Goal: Task Accomplishment & Management: Use online tool/utility

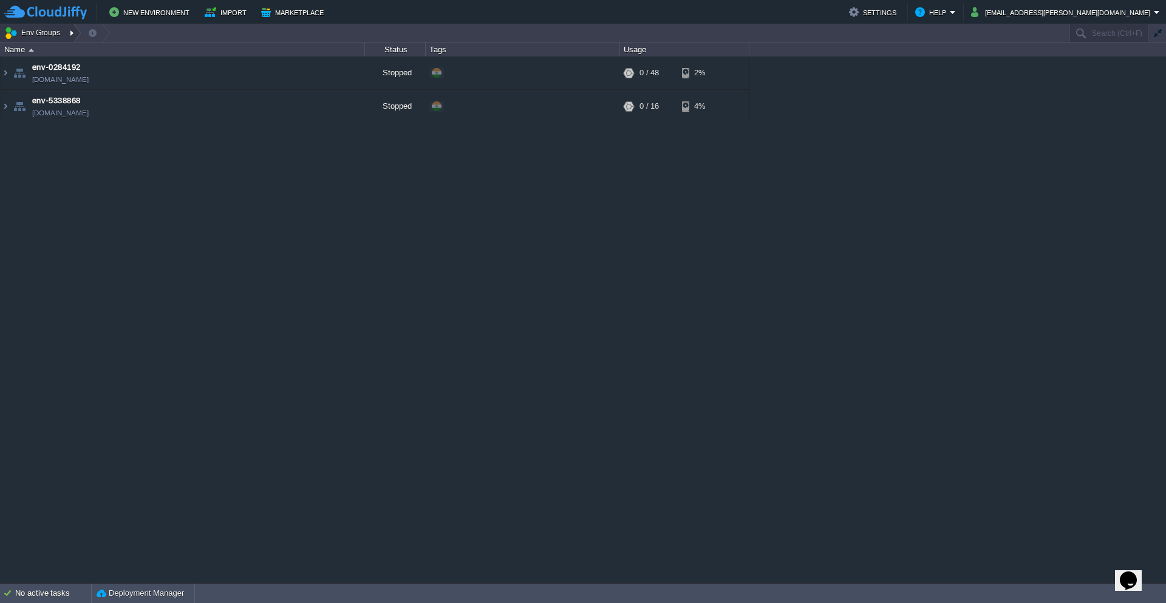
click at [32, 37] on button "Env Groups" at bounding box center [34, 32] width 60 height 17
click at [42, 106] on span "Create New" at bounding box center [39, 104] width 41 height 9
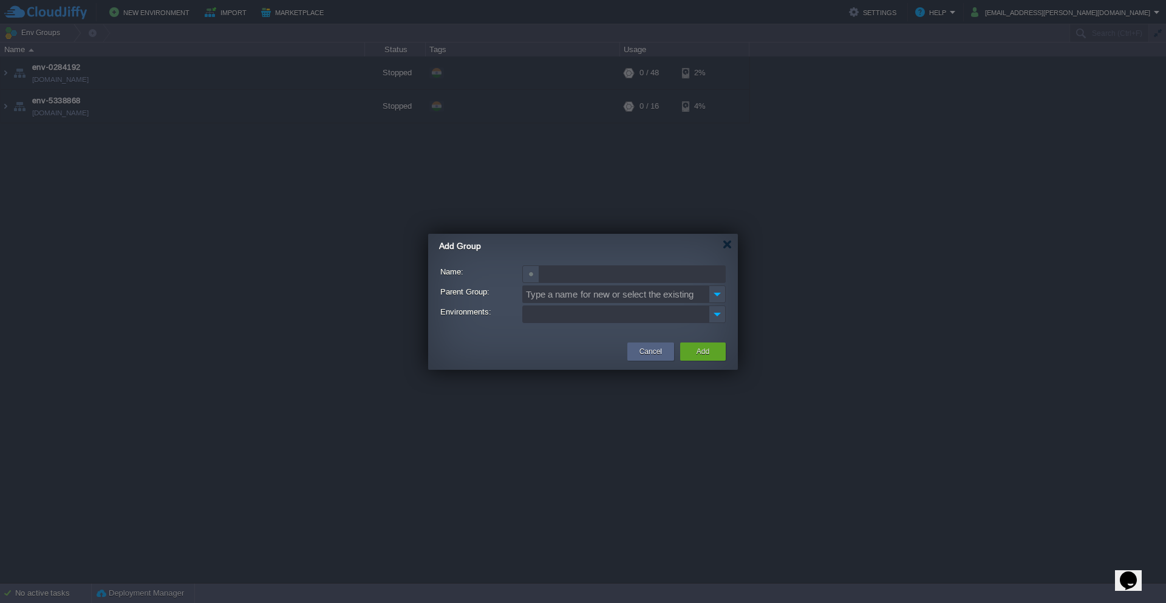
click at [607, 279] on input "Name:" at bounding box center [632, 274] width 186 height 18
click at [718, 294] on img at bounding box center [716, 294] width 17 height 18
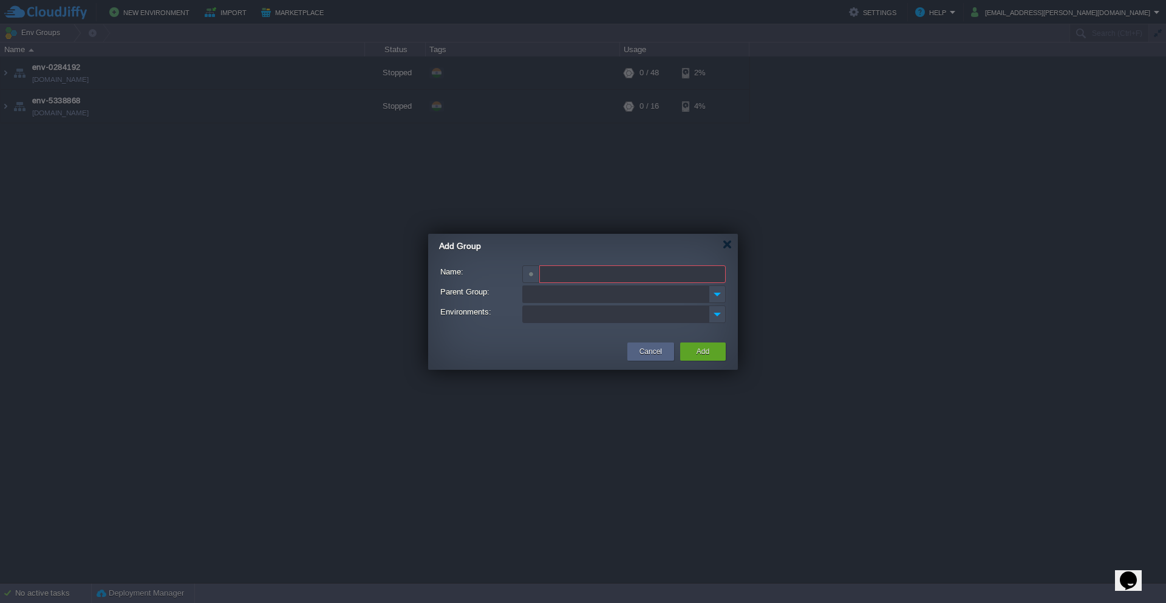
type input "Type a name for new or select the existing"
click at [541, 308] on ul at bounding box center [615, 314] width 185 height 16
click at [453, 370] on div at bounding box center [583, 301] width 1166 height 603
click at [650, 352] on button "Cancel" at bounding box center [650, 351] width 22 height 12
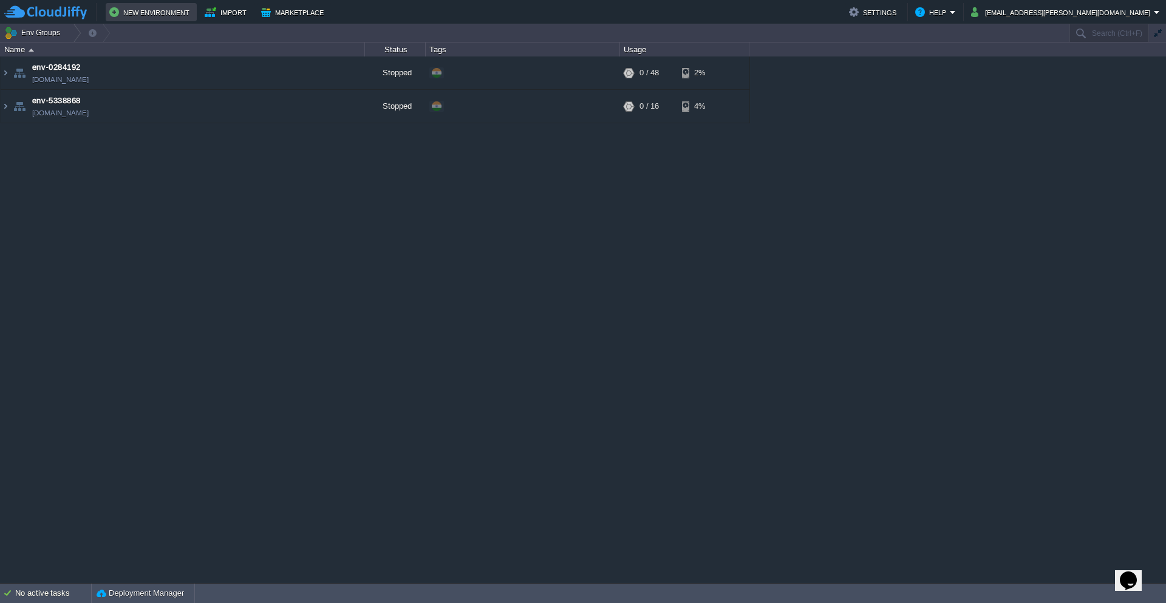
click at [165, 10] on button "New Environment" at bounding box center [151, 12] width 84 height 15
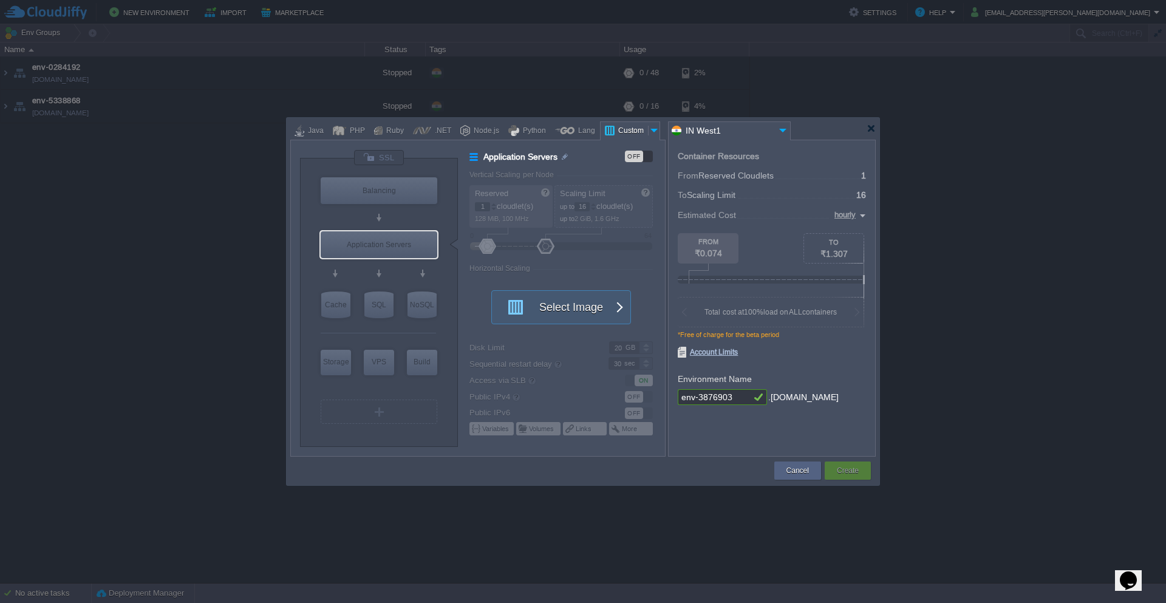
click at [708, 132] on input "IN West1" at bounding box center [721, 131] width 107 height 18
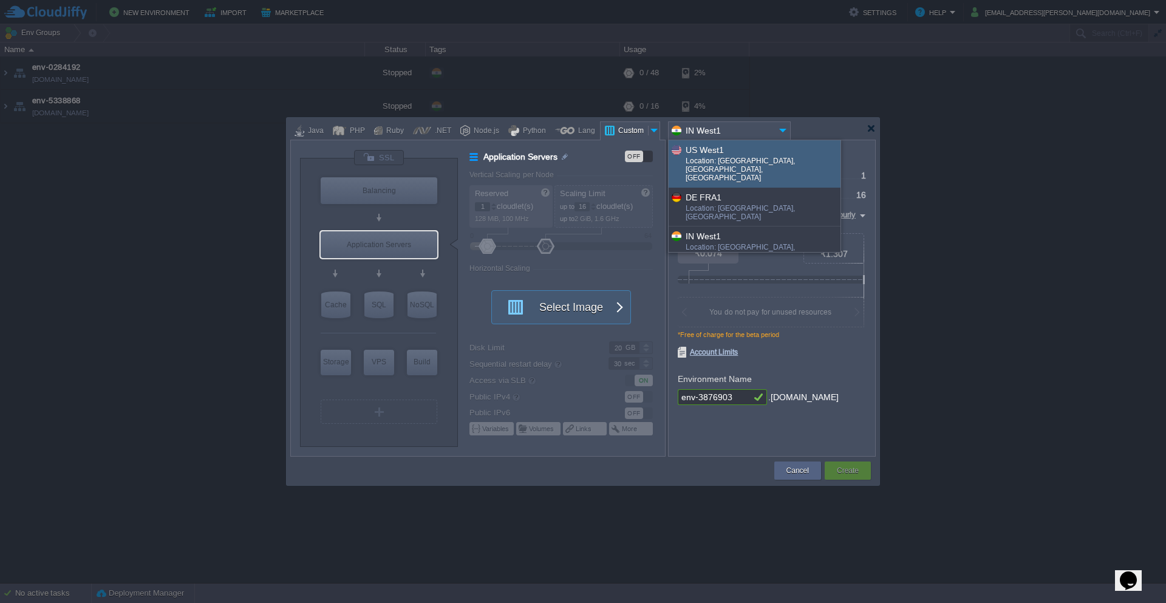
click at [840, 391] on div "env-3876903 .[DOMAIN_NAME]" at bounding box center [771, 397] width 188 height 16
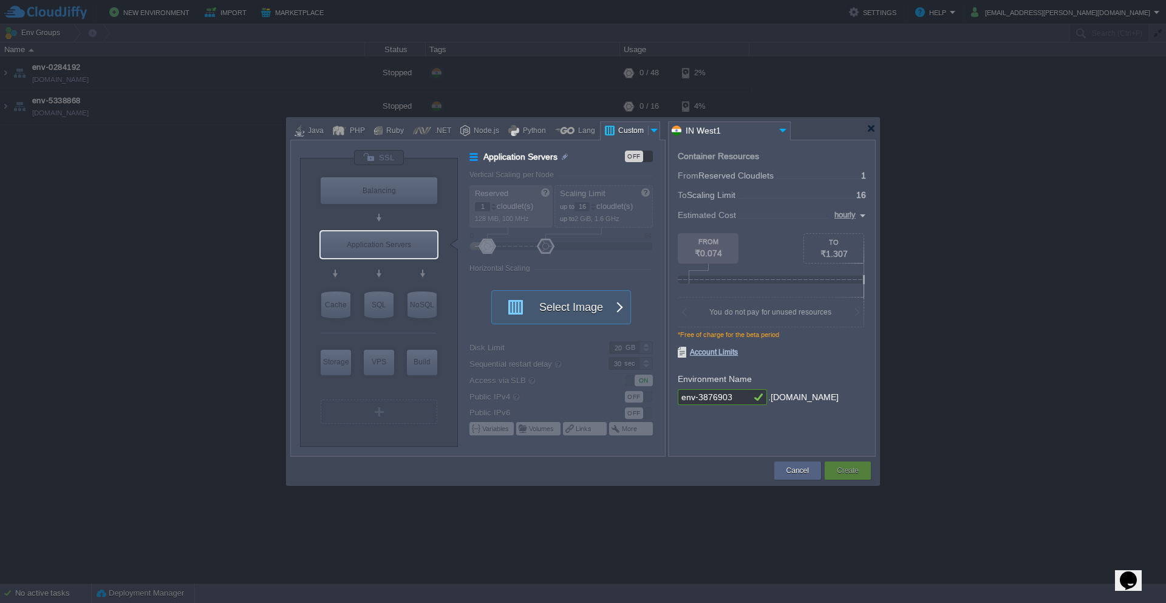
click at [649, 131] on div at bounding box center [654, 130] width 12 height 18
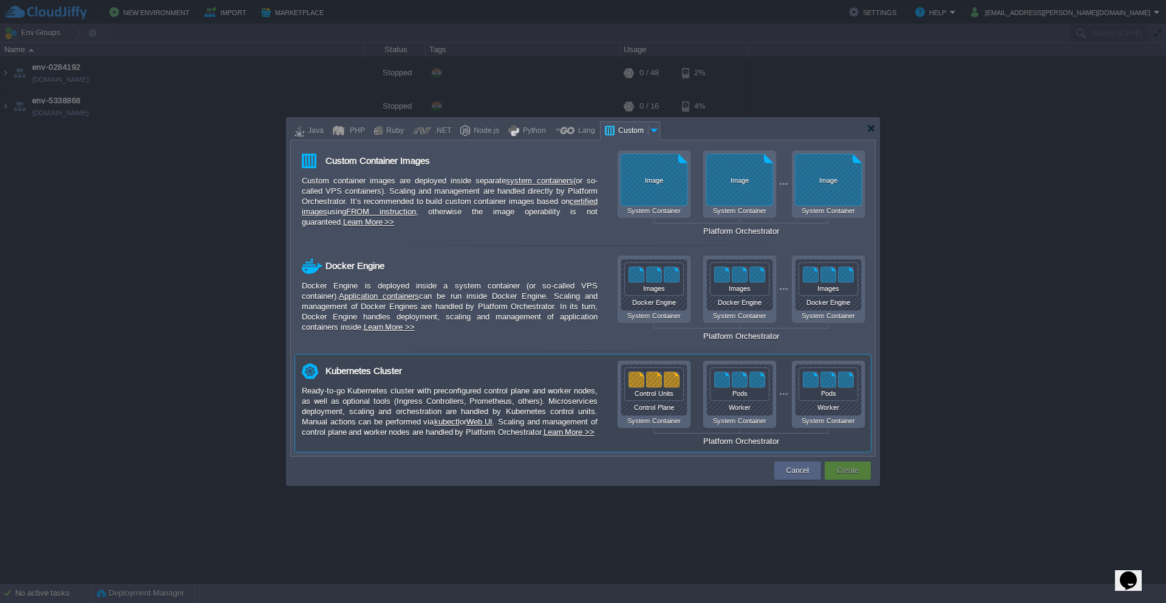
click at [736, 402] on div "Control Plane System Container Worker System Container Worker System Container …" at bounding box center [740, 403] width 247 height 85
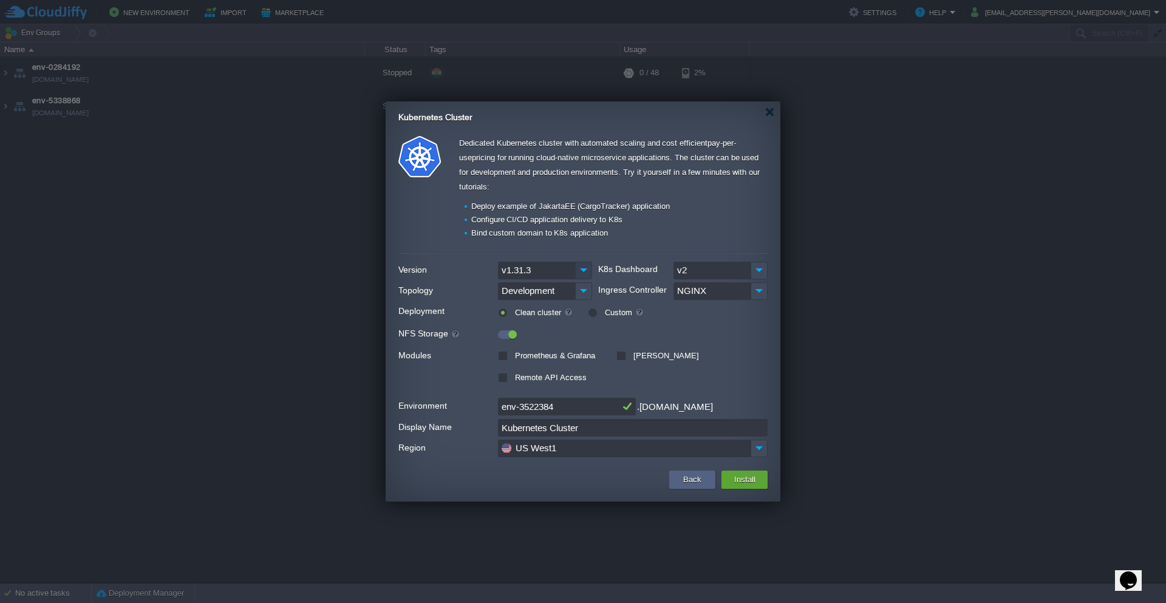
click at [580, 275] on img at bounding box center [583, 271] width 17 height 18
click at [581, 275] on img at bounding box center [583, 271] width 17 height 18
click at [512, 314] on label "Clean cluster" at bounding box center [542, 312] width 61 height 9
click at [502, 314] on input "radio" at bounding box center [502, 315] width 8 height 8
click at [602, 316] on label "Custom" at bounding box center [623, 312] width 42 height 9
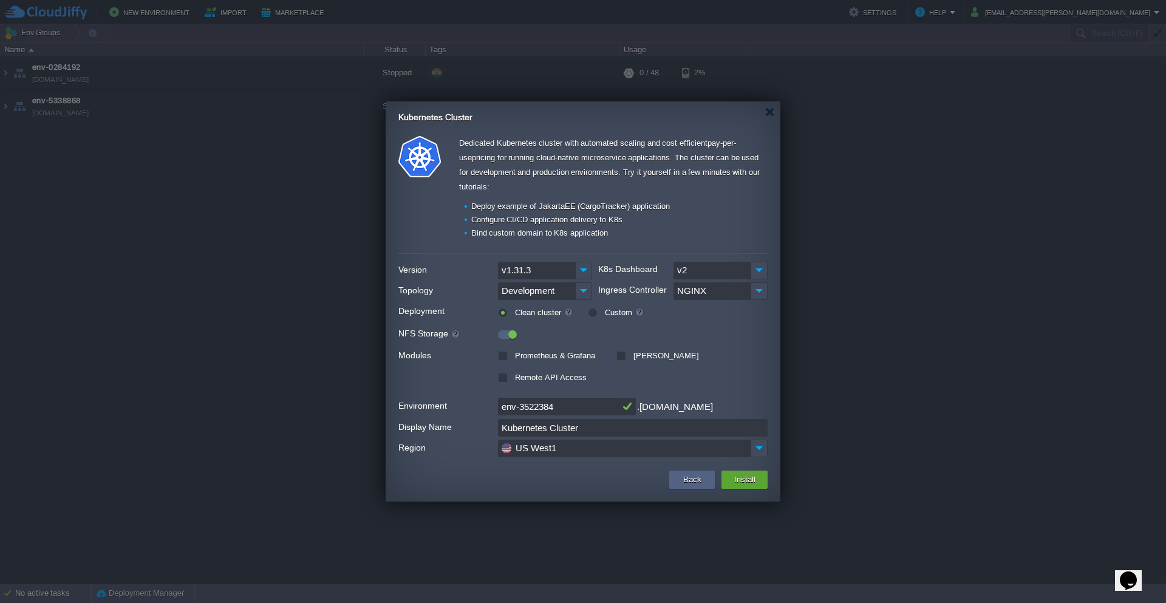
click at [591, 316] on input "radio" at bounding box center [592, 315] width 8 height 8
radio input "true"
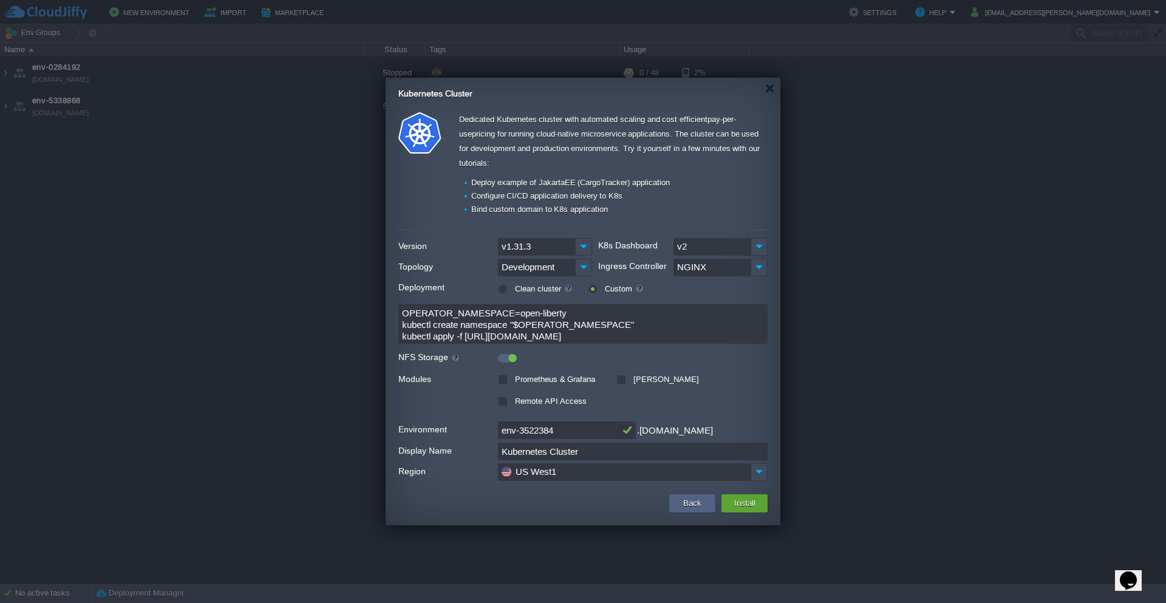
click at [512, 290] on label "Clean cluster" at bounding box center [542, 288] width 61 height 9
click at [503, 290] on input "radio" at bounding box center [502, 292] width 8 height 8
radio input "true"
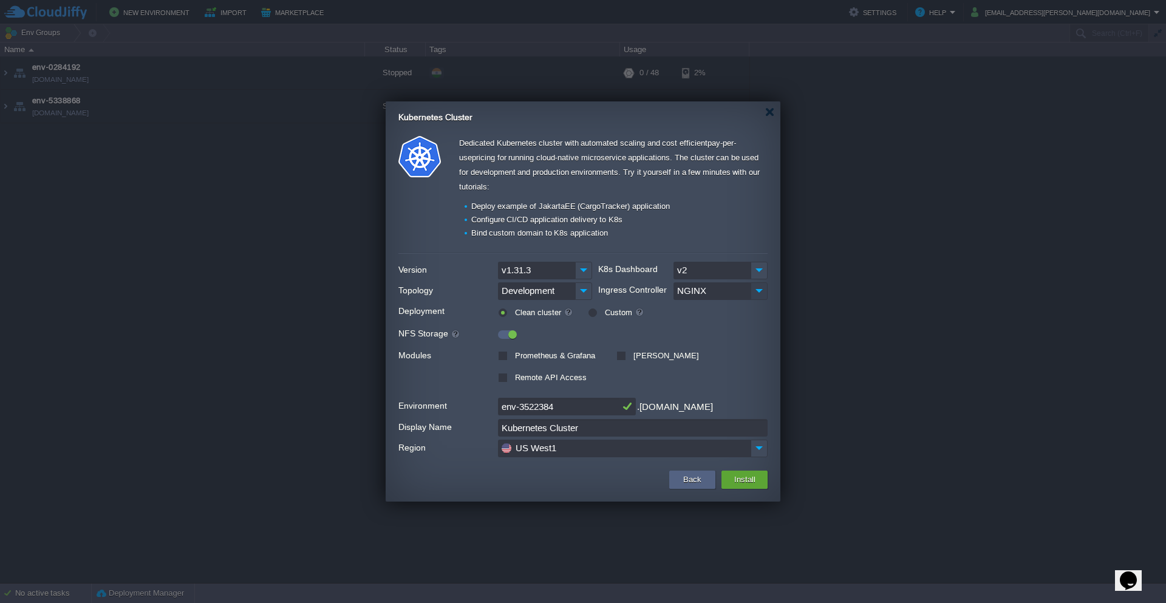
click at [763, 291] on img at bounding box center [758, 291] width 17 height 18
click at [755, 277] on img at bounding box center [758, 271] width 17 height 18
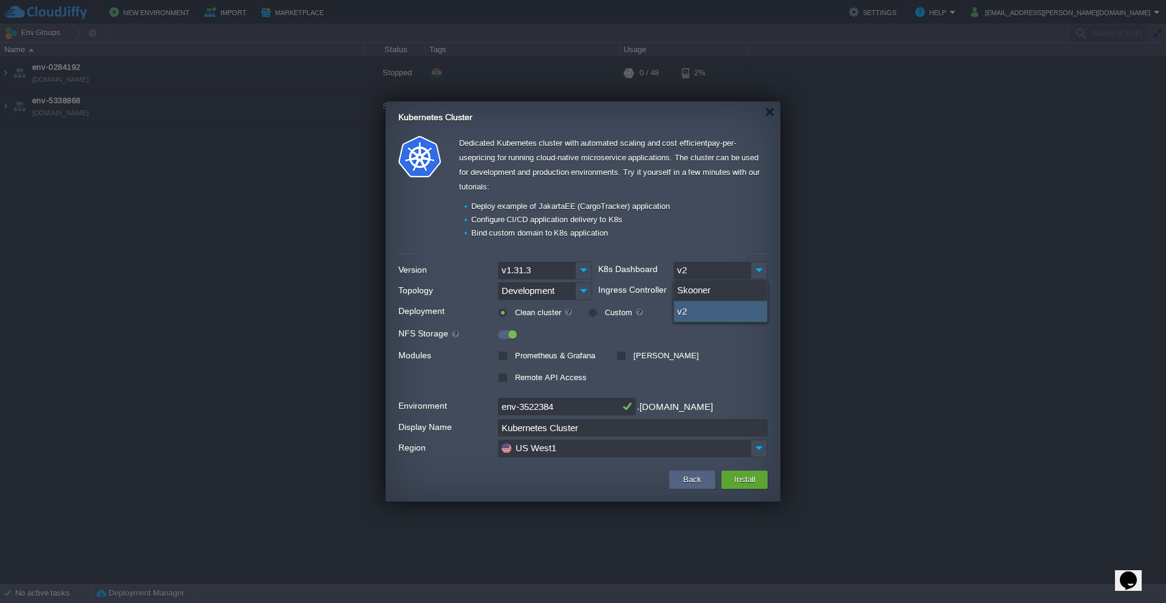
click at [744, 341] on div "NFS Storage" at bounding box center [582, 333] width 369 height 16
click at [579, 291] on img at bounding box center [583, 291] width 17 height 18
click at [728, 333] on div at bounding box center [582, 331] width 369 height 13
click at [739, 478] on button "Install" at bounding box center [744, 479] width 29 height 15
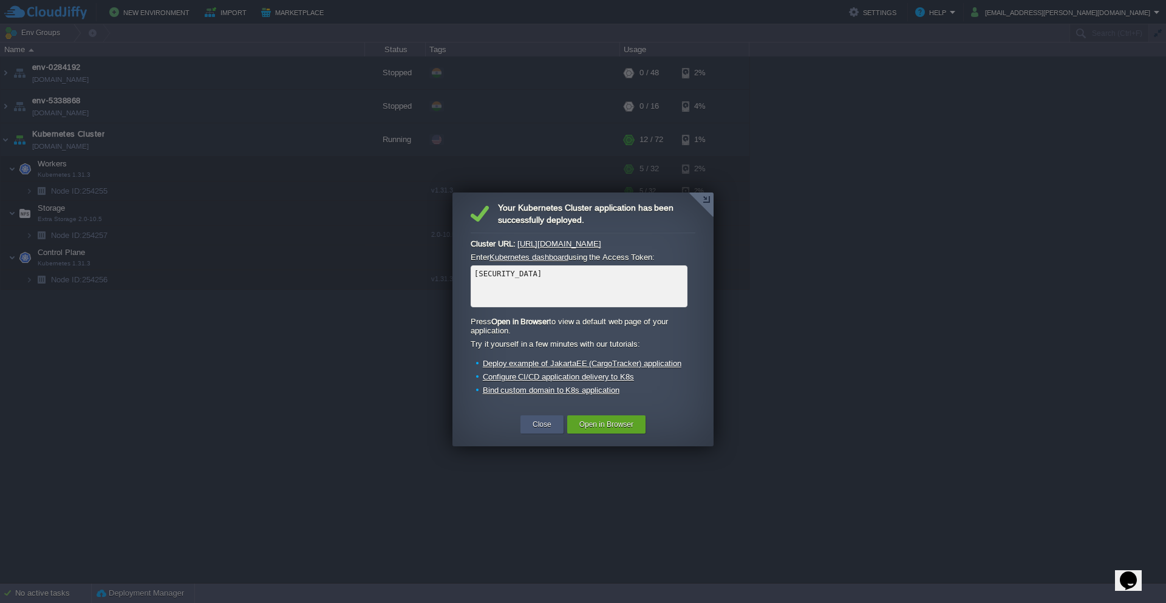
click at [537, 429] on button "Close" at bounding box center [541, 424] width 19 height 12
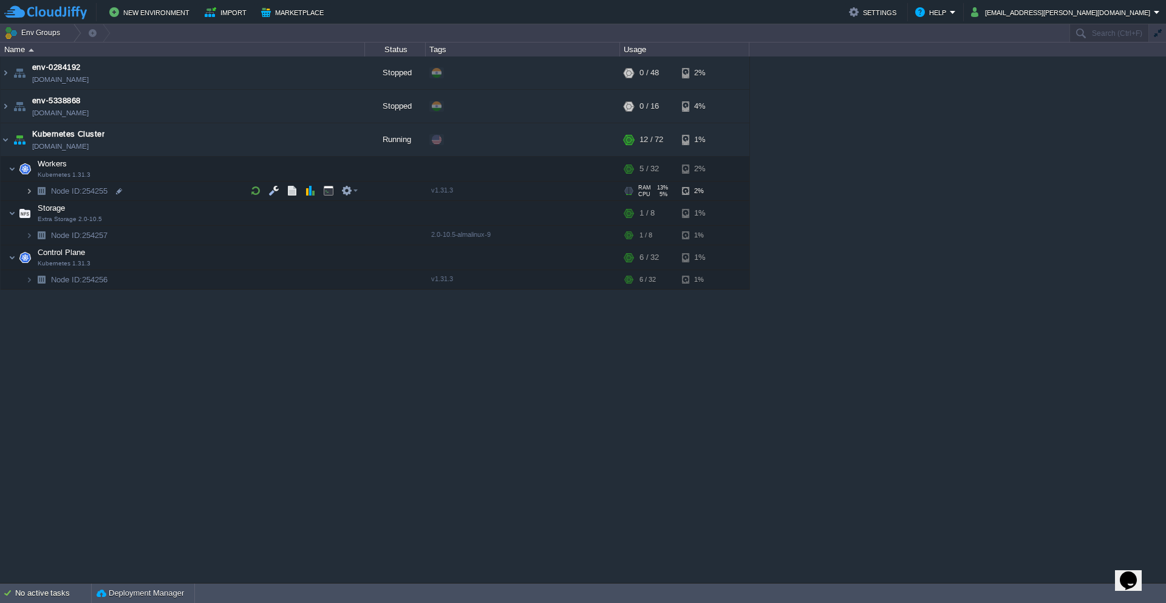
click at [28, 194] on img at bounding box center [28, 191] width 7 height 19
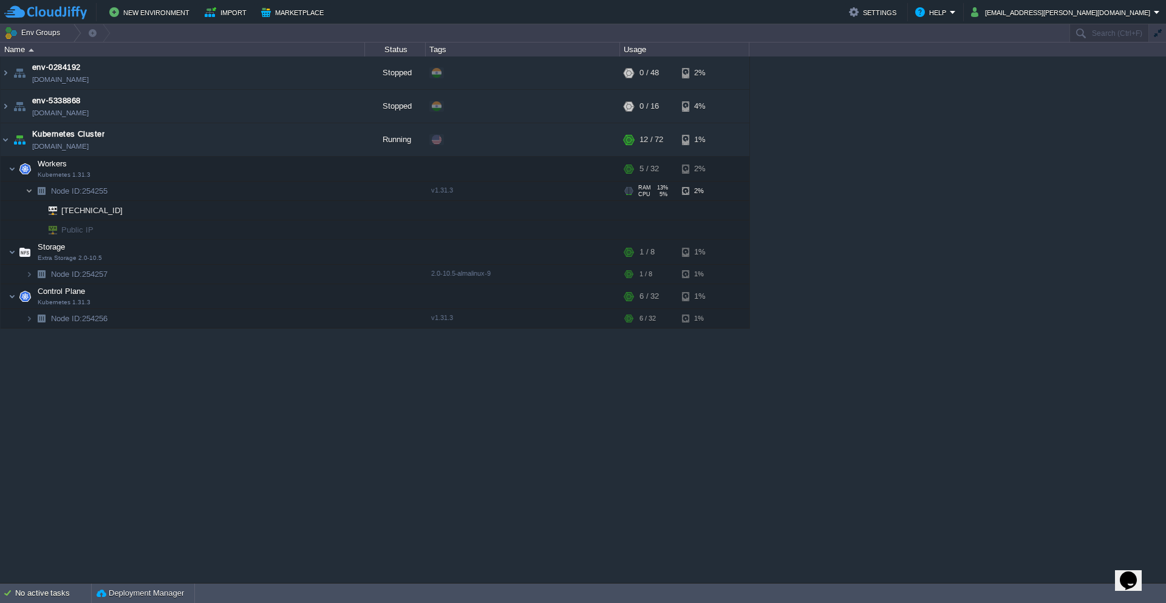
click at [28, 194] on img at bounding box center [28, 191] width 7 height 19
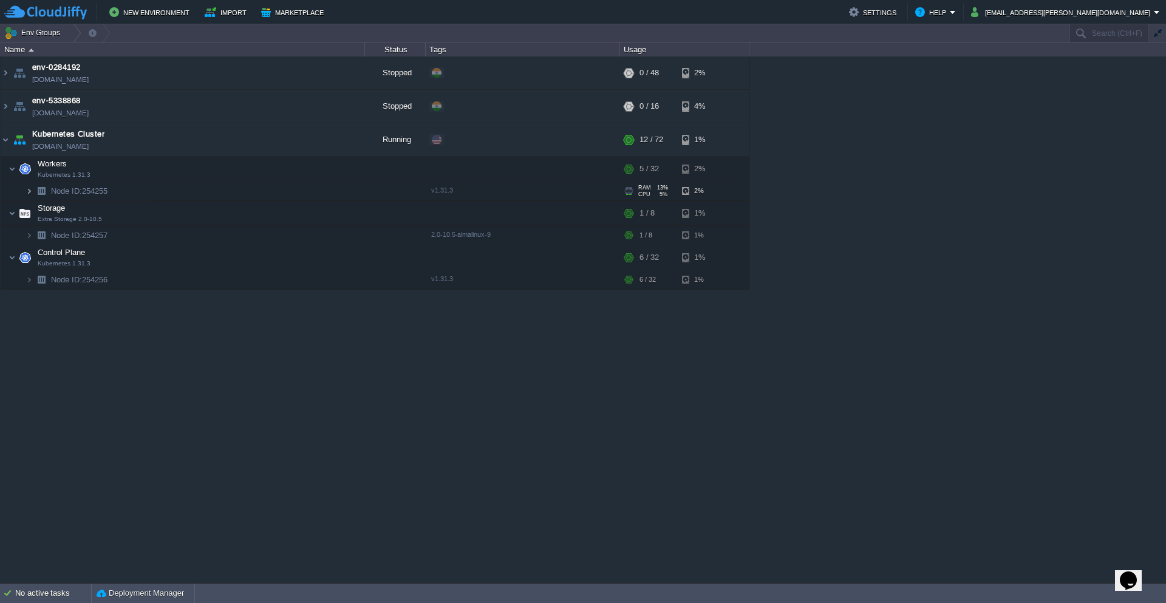
click at [28, 194] on img at bounding box center [28, 191] width 7 height 19
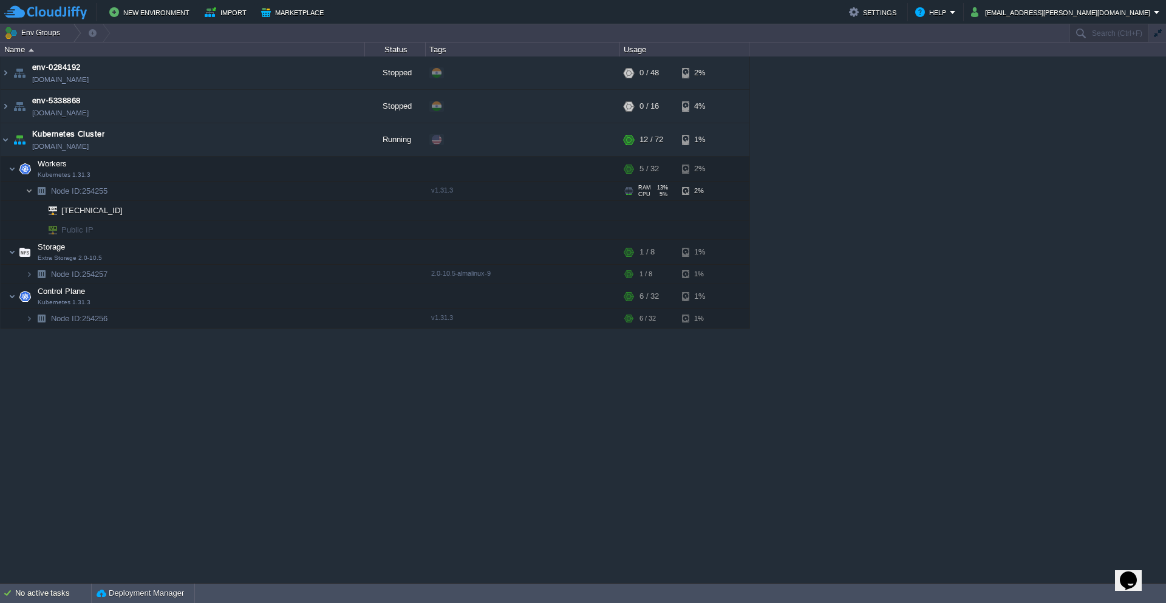
click at [28, 194] on img at bounding box center [28, 191] width 7 height 19
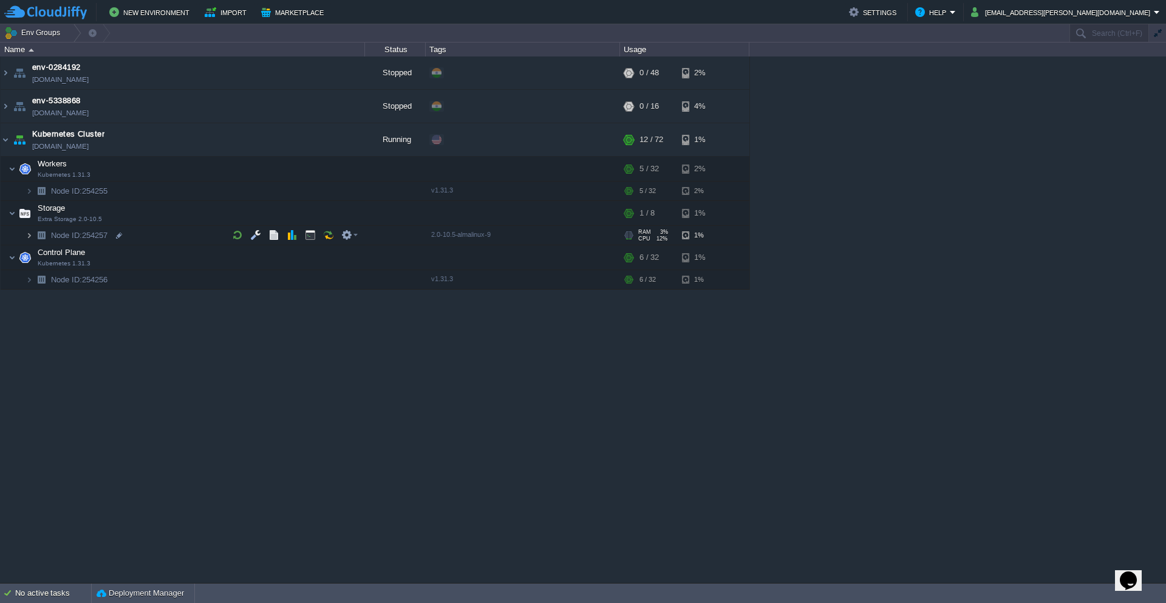
click at [29, 237] on img at bounding box center [28, 235] width 7 height 19
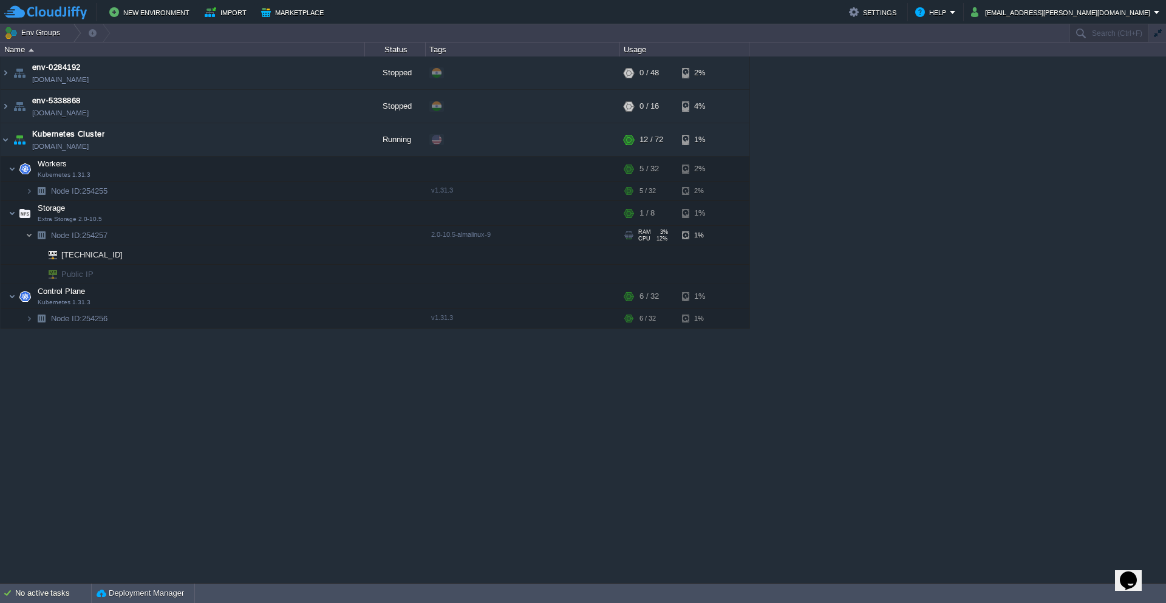
click at [29, 237] on img at bounding box center [28, 235] width 7 height 19
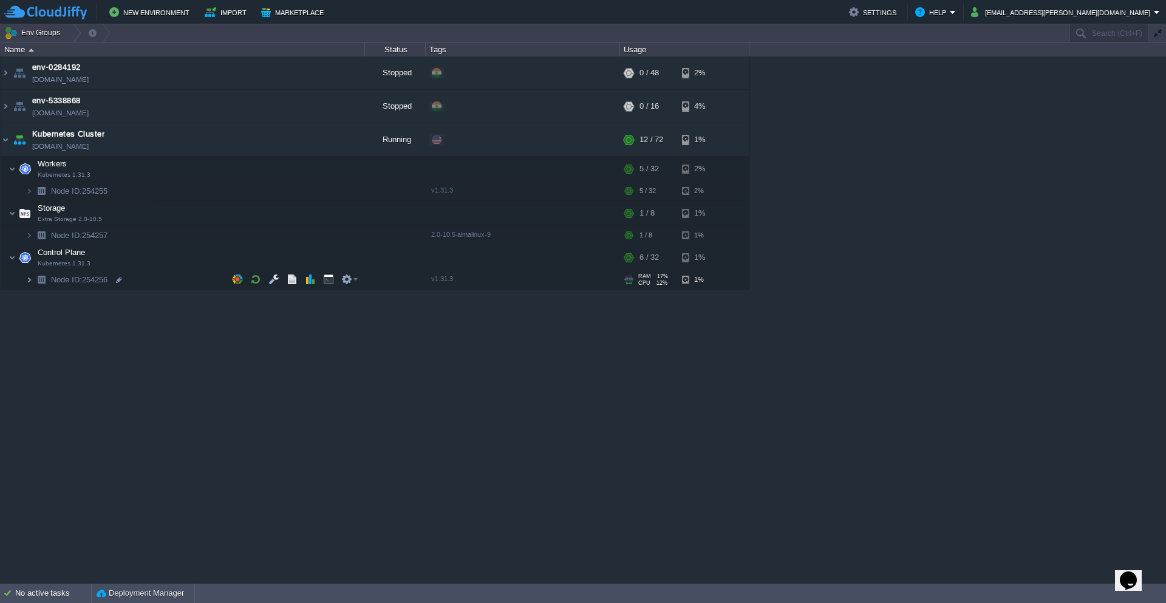
click at [28, 280] on img at bounding box center [28, 279] width 7 height 19
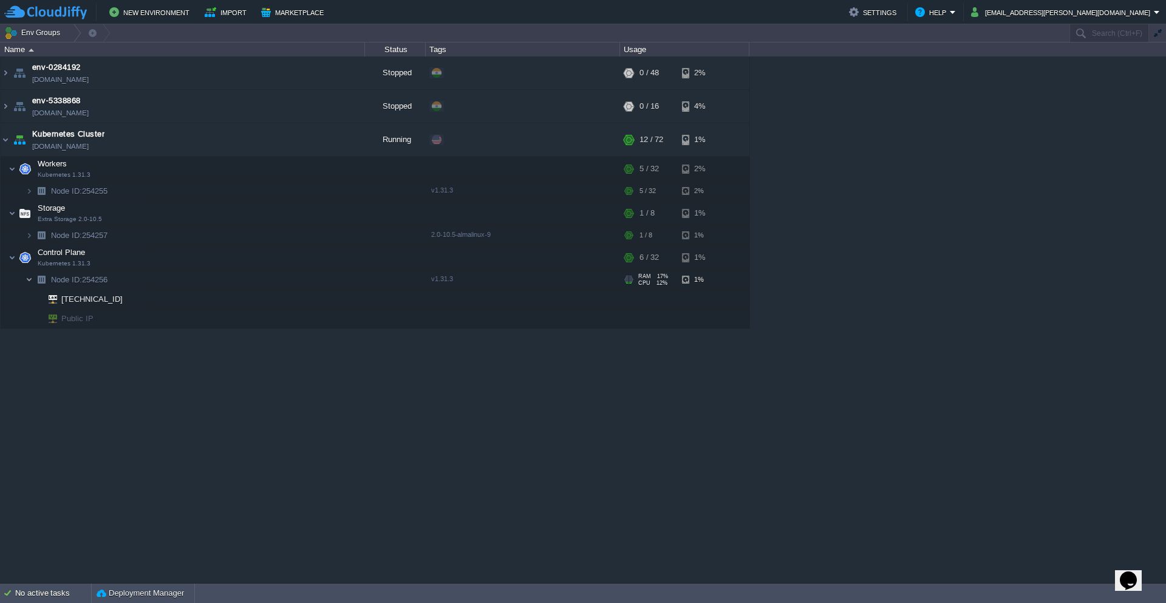
click at [28, 280] on img at bounding box center [28, 279] width 7 height 19
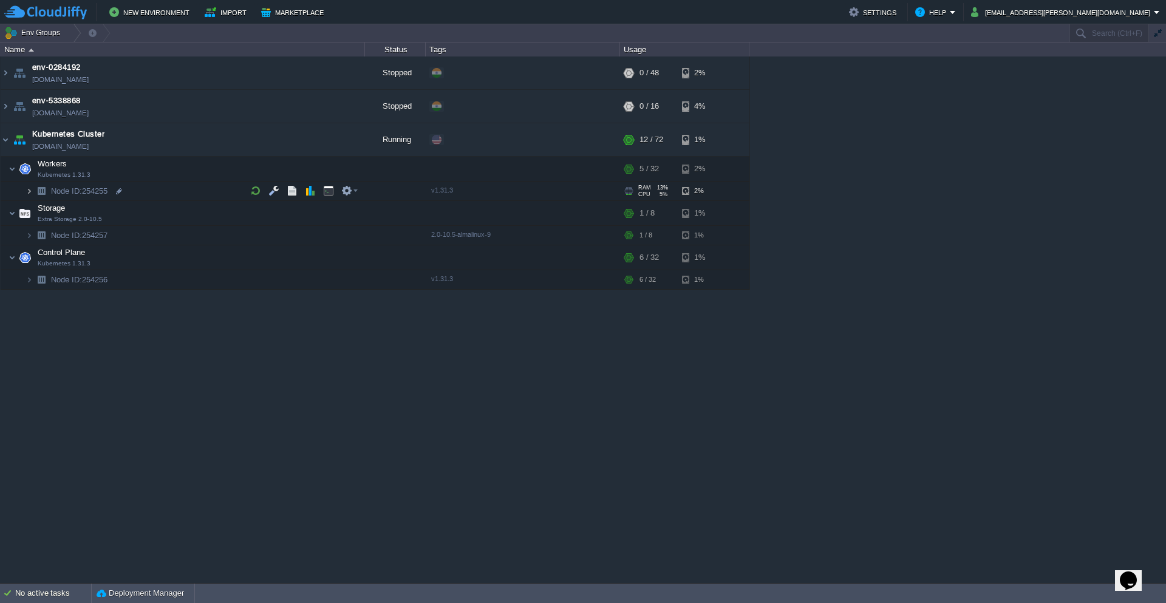
click at [29, 191] on img at bounding box center [28, 191] width 7 height 19
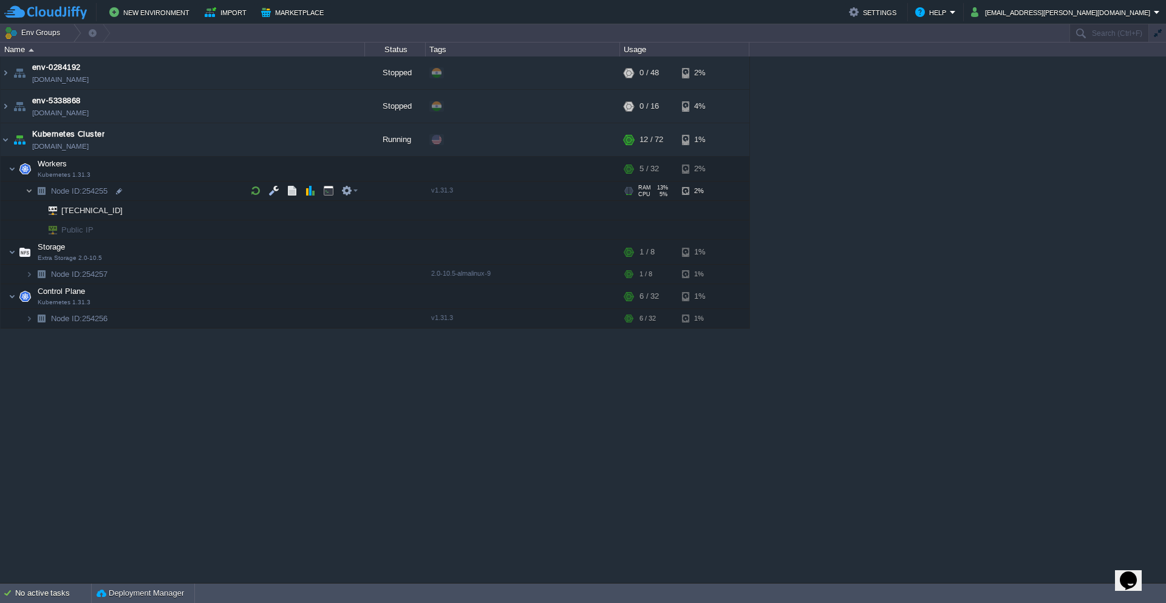
click at [29, 191] on img at bounding box center [28, 191] width 7 height 19
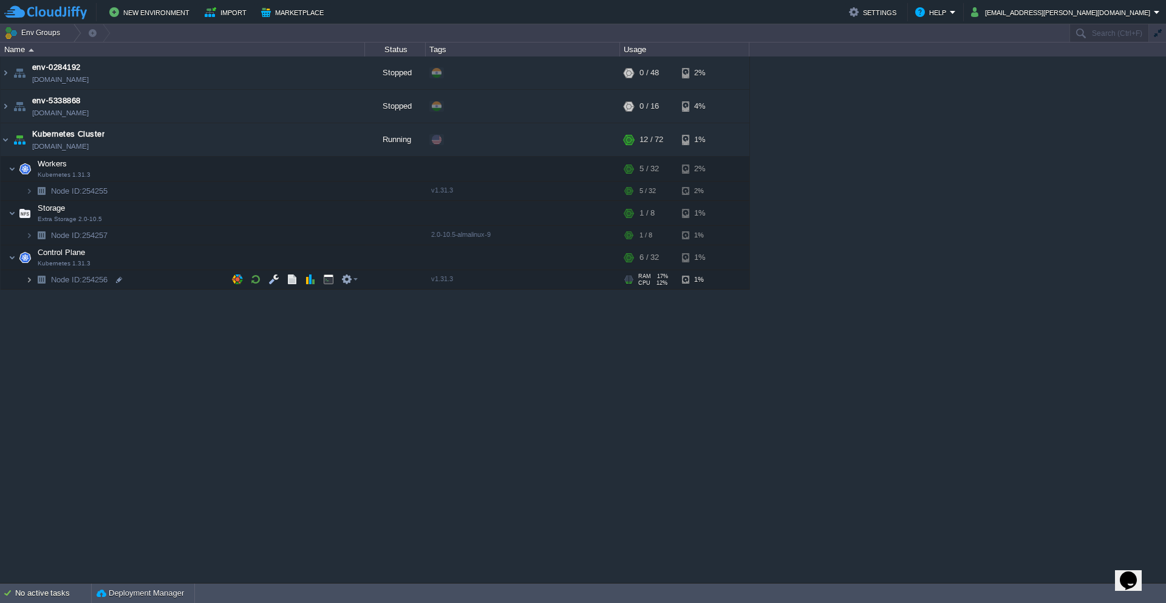
click at [29, 283] on img at bounding box center [28, 279] width 7 height 19
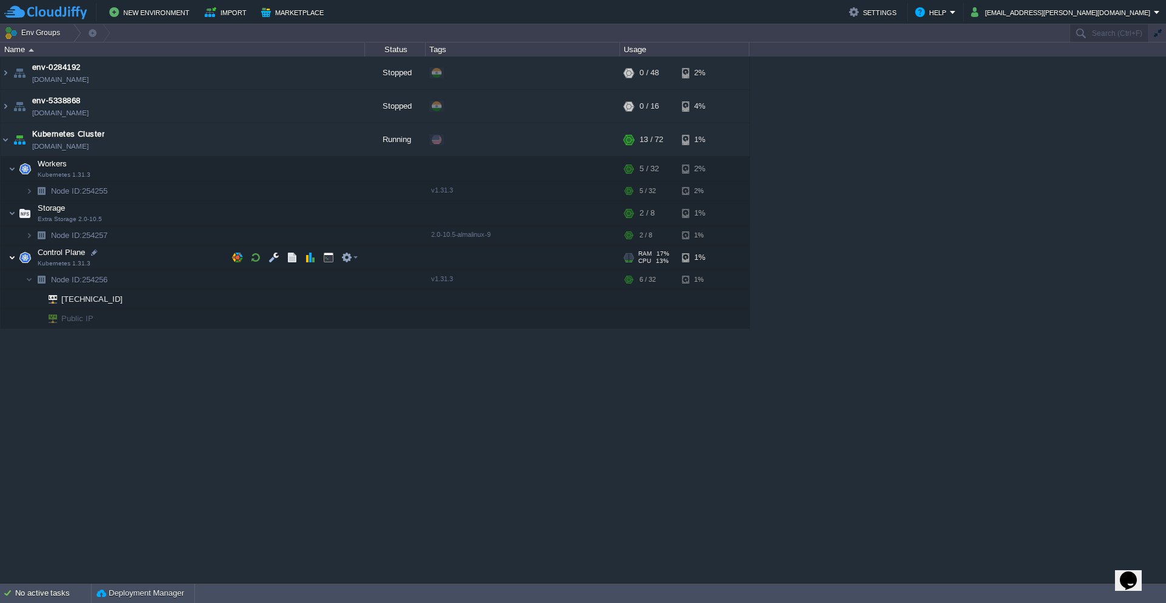
click at [13, 260] on img at bounding box center [11, 257] width 7 height 24
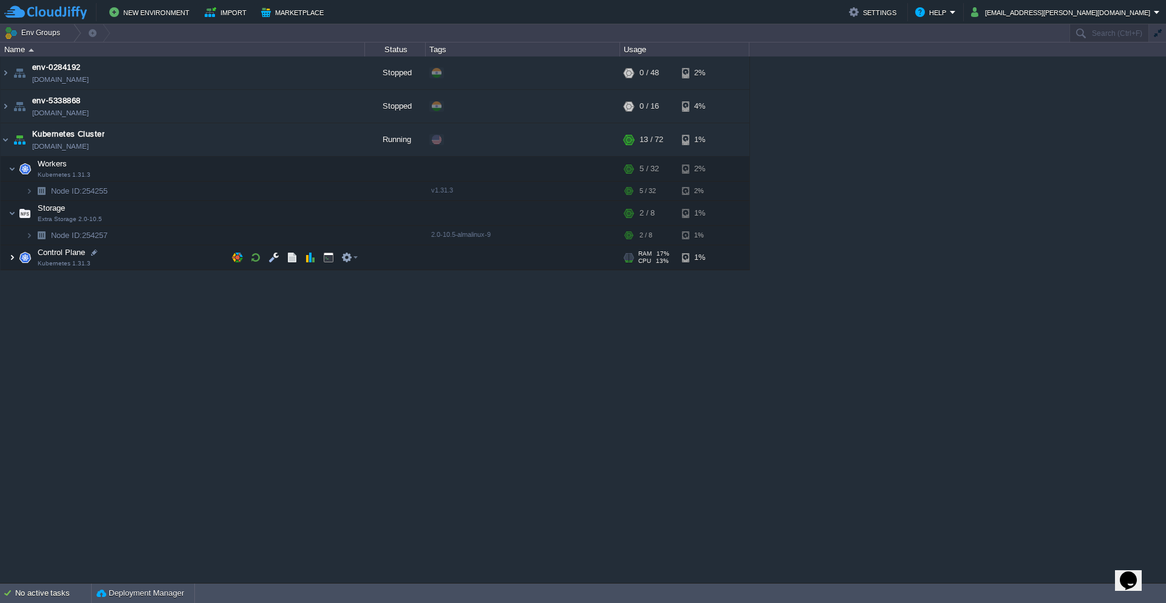
click at [13, 260] on img at bounding box center [11, 257] width 7 height 24
click at [30, 260] on img at bounding box center [24, 257] width 17 height 24
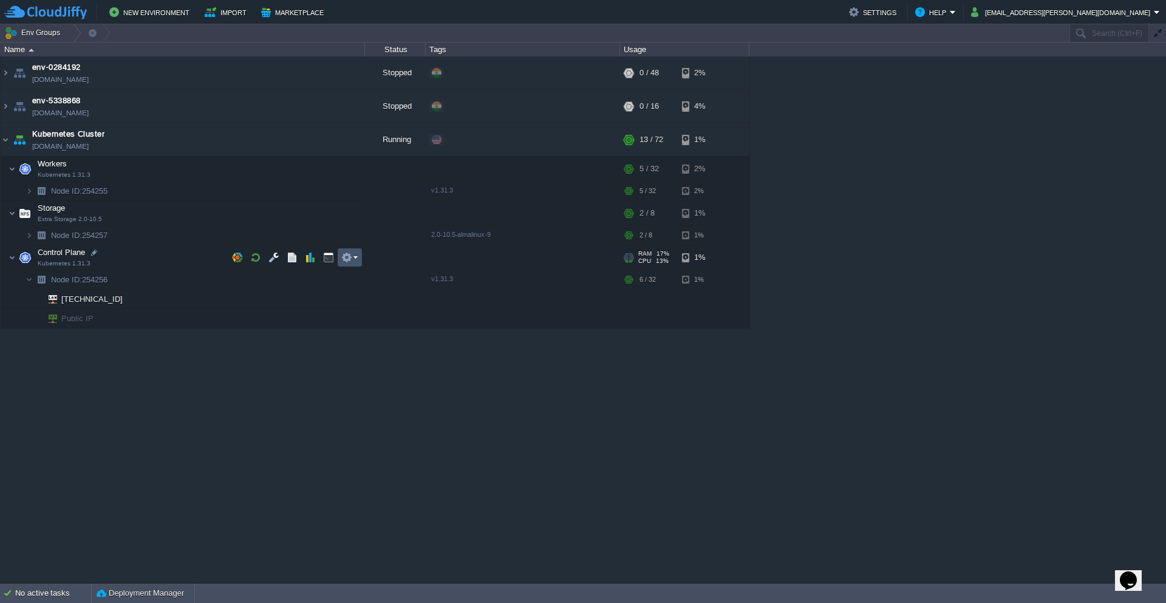
click at [351, 260] on button "button" at bounding box center [346, 257] width 11 height 11
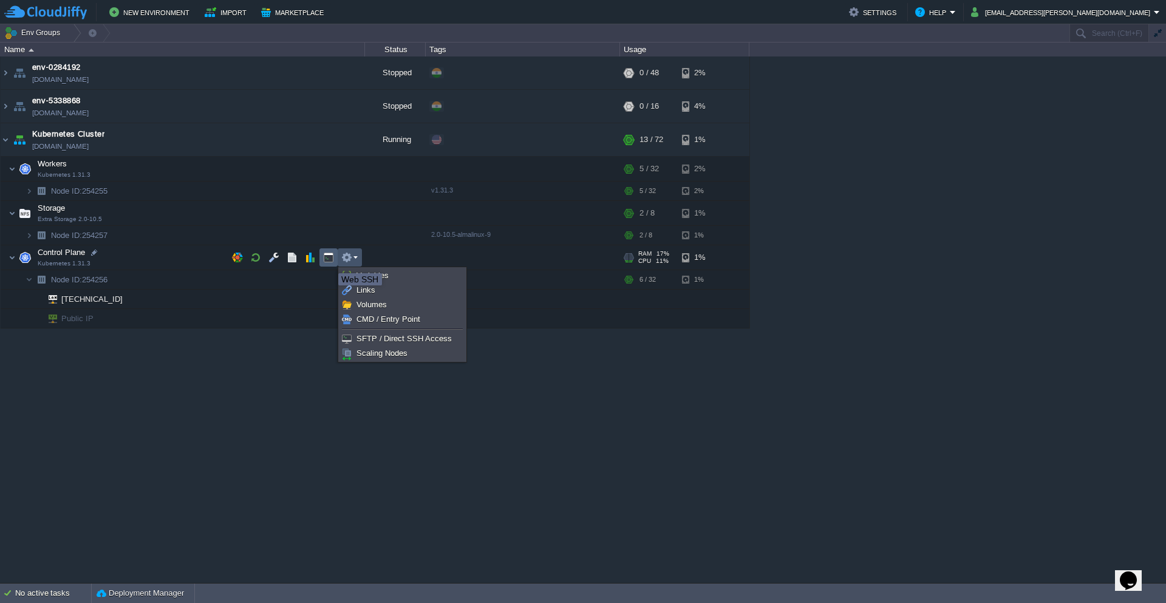
click at [330, 262] on button "button" at bounding box center [328, 257] width 11 height 11
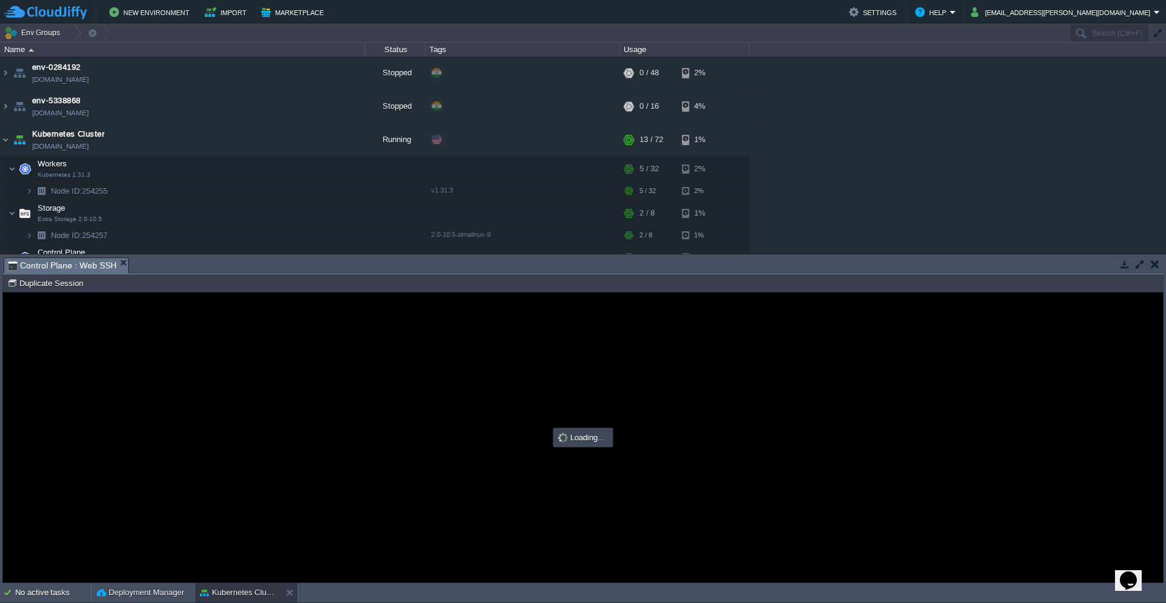
type input "#000000"
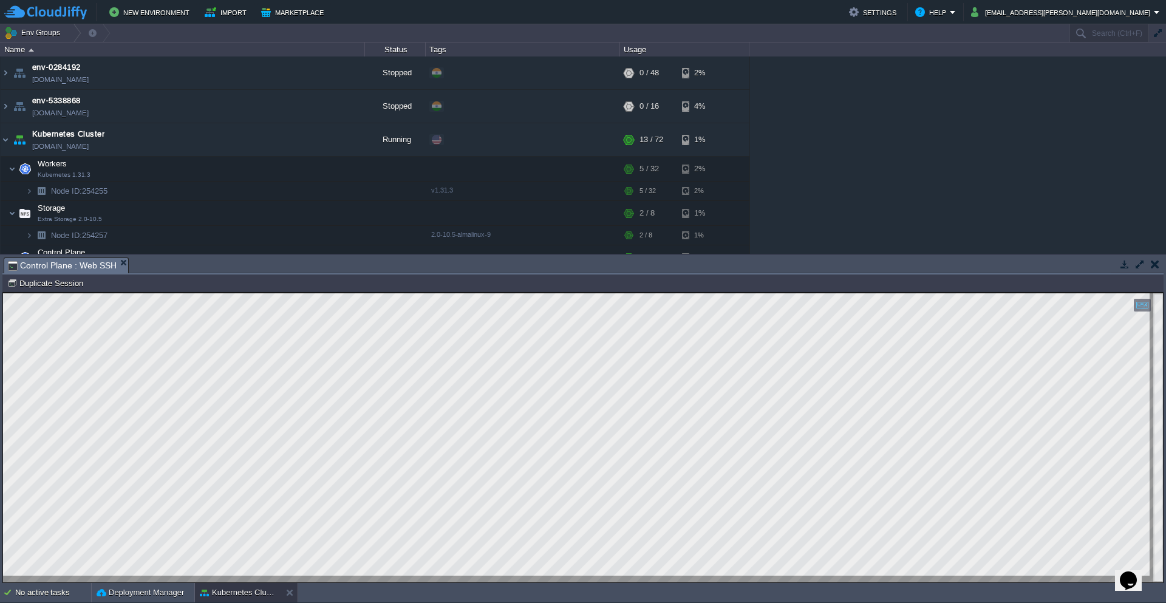
click at [1155, 262] on button "button" at bounding box center [1154, 264] width 8 height 11
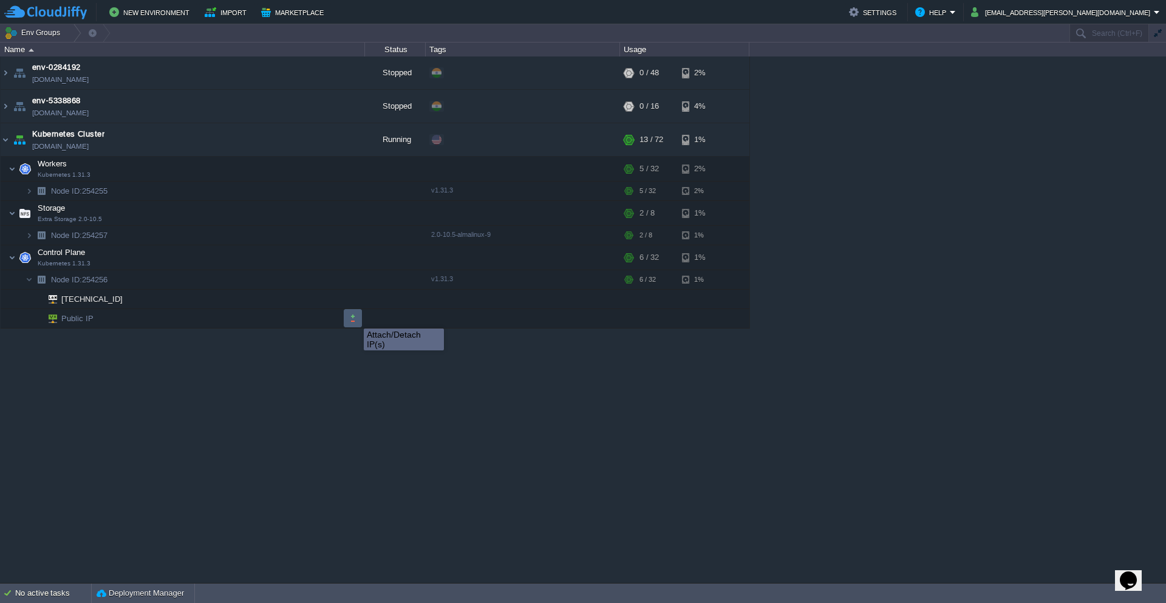
click at [355, 317] on button "button" at bounding box center [352, 318] width 11 height 11
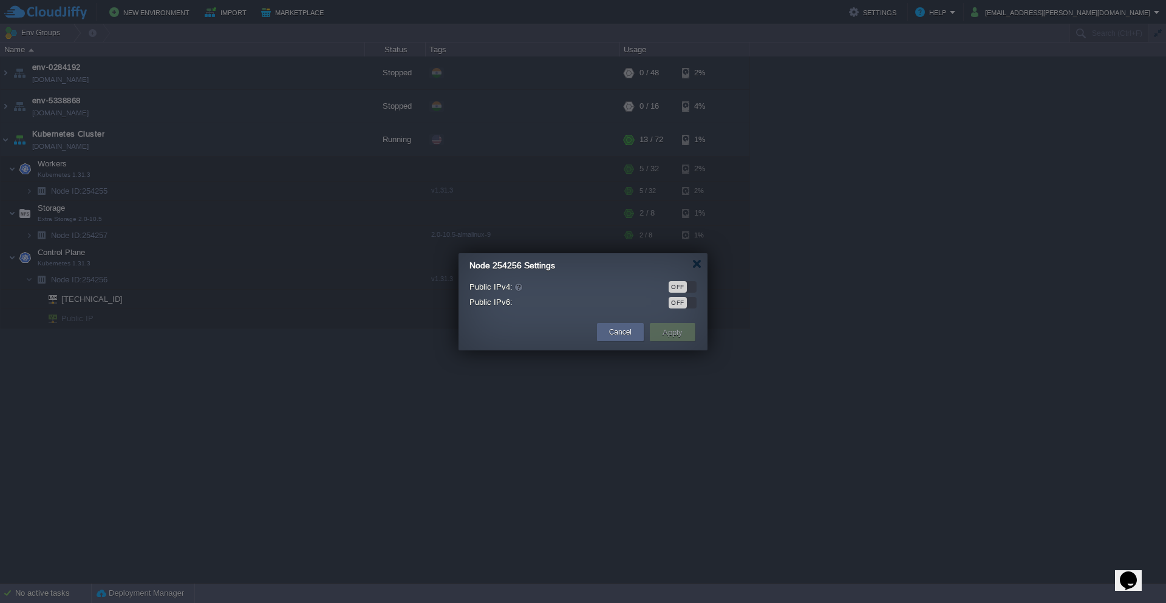
click at [685, 285] on div "OFF" at bounding box center [677, 287] width 18 height 12
click at [673, 336] on button "Apply" at bounding box center [672, 332] width 27 height 15
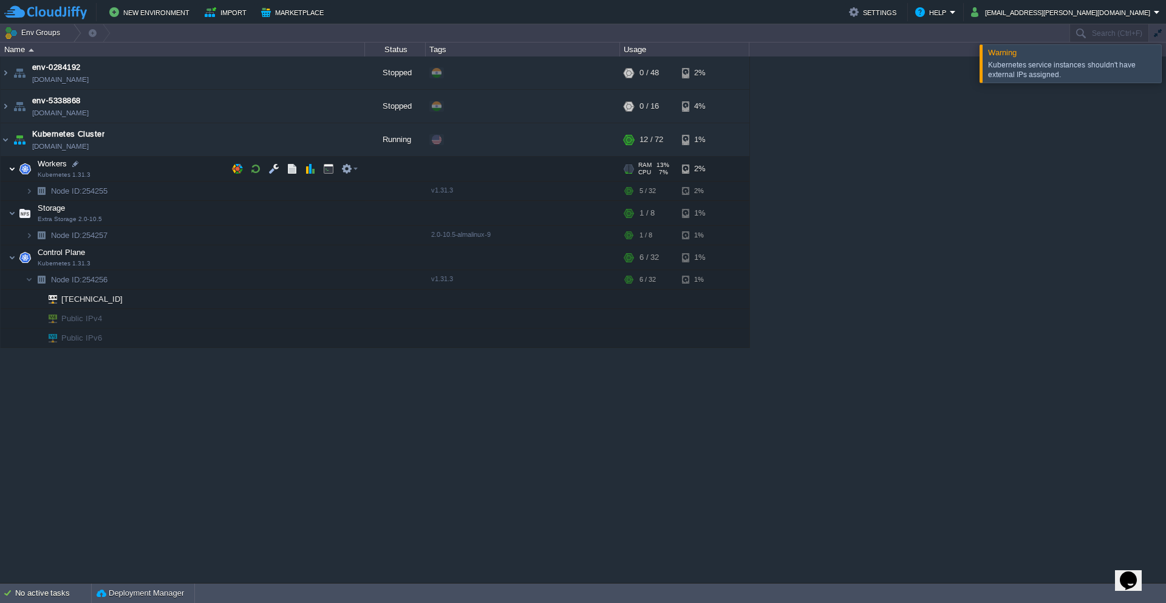
click at [8, 169] on img at bounding box center [11, 169] width 7 height 24
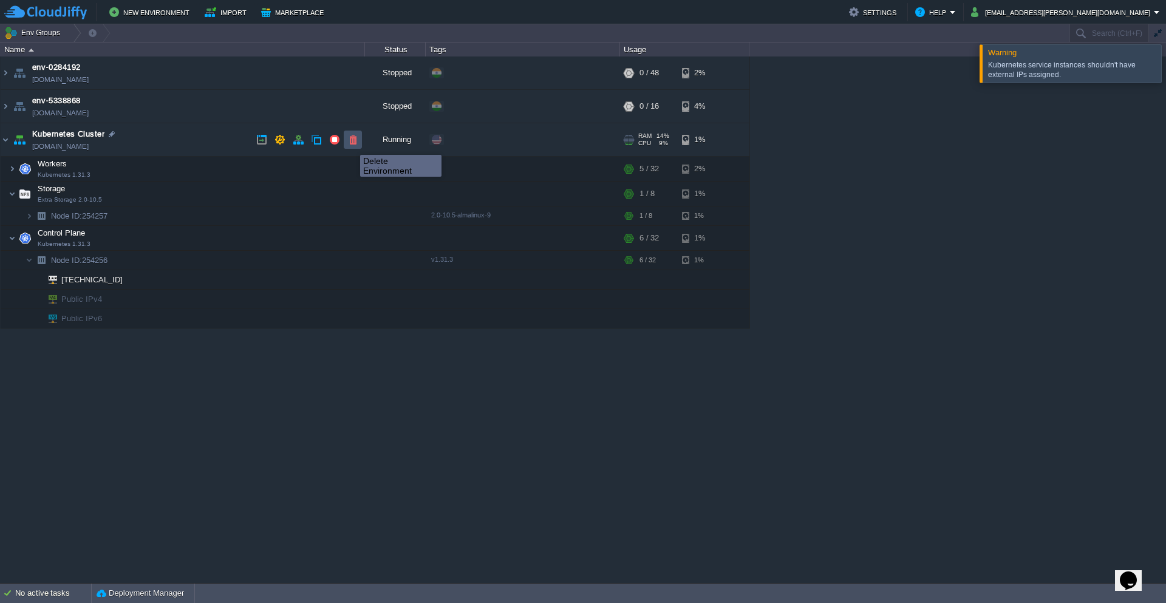
click at [351, 144] on button "button" at bounding box center [352, 139] width 11 height 11
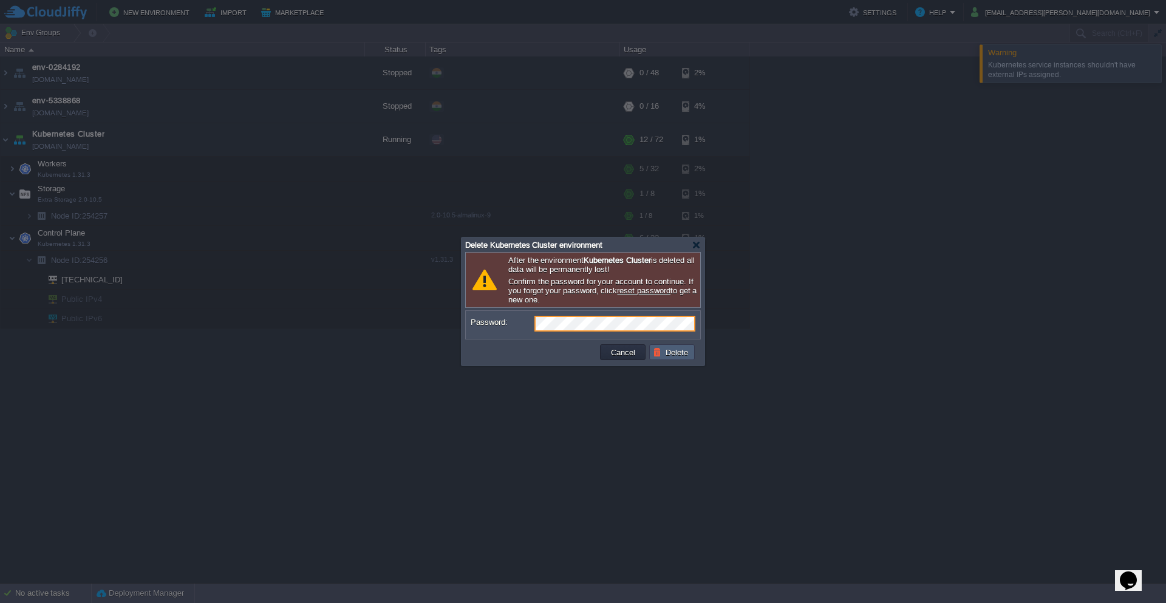
click at [680, 353] on button "Delete" at bounding box center [672, 352] width 39 height 11
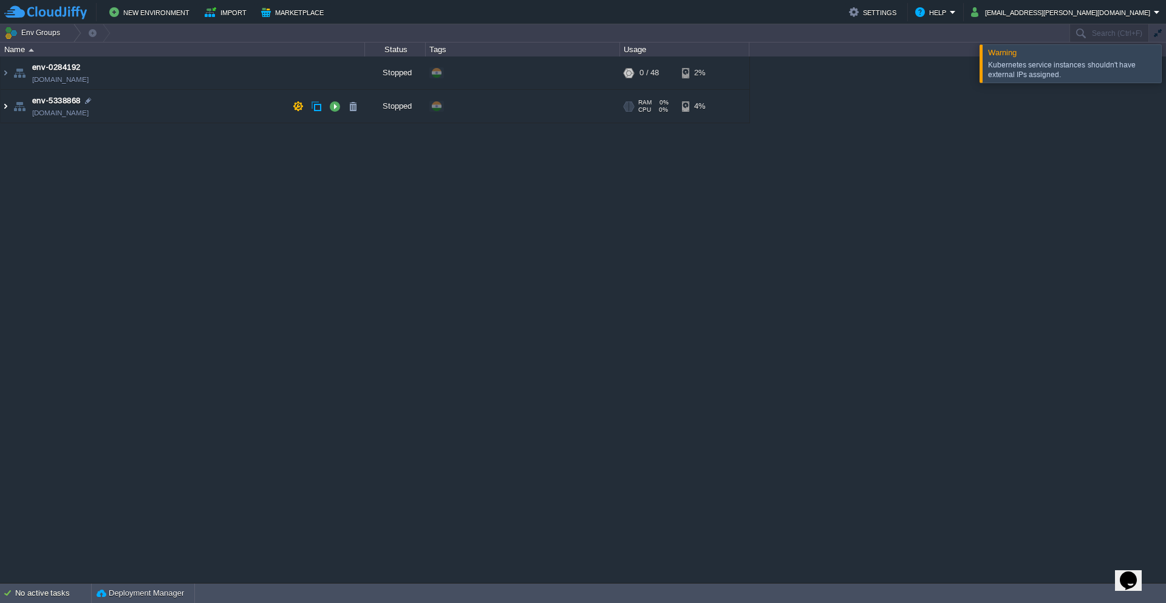
click at [5, 106] on img at bounding box center [6, 106] width 10 height 33
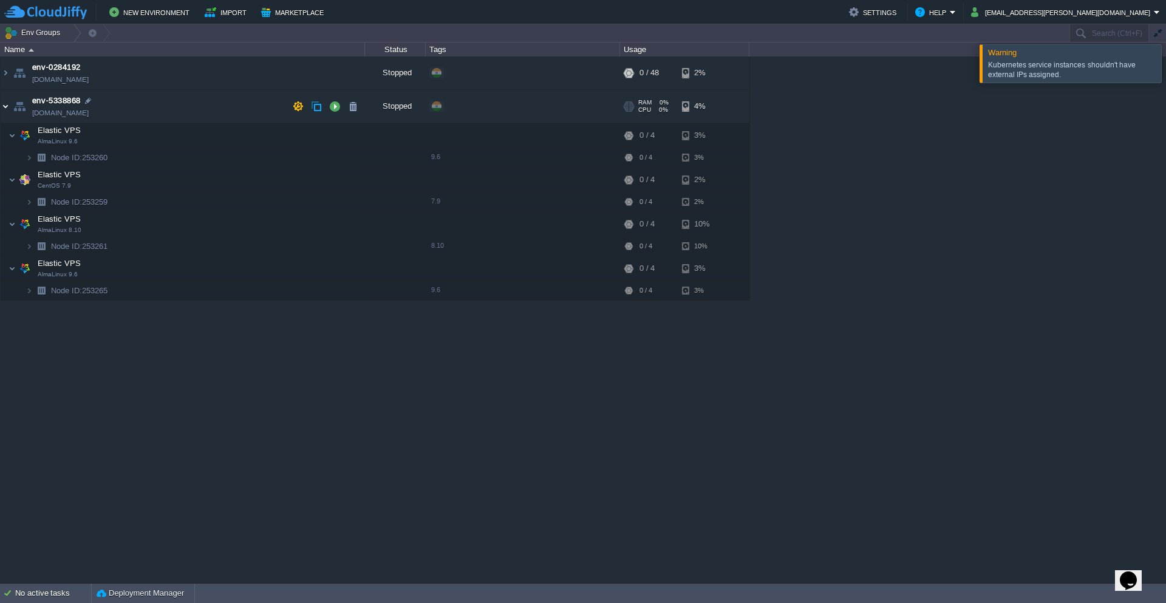
click at [5, 106] on img at bounding box center [6, 106] width 10 height 33
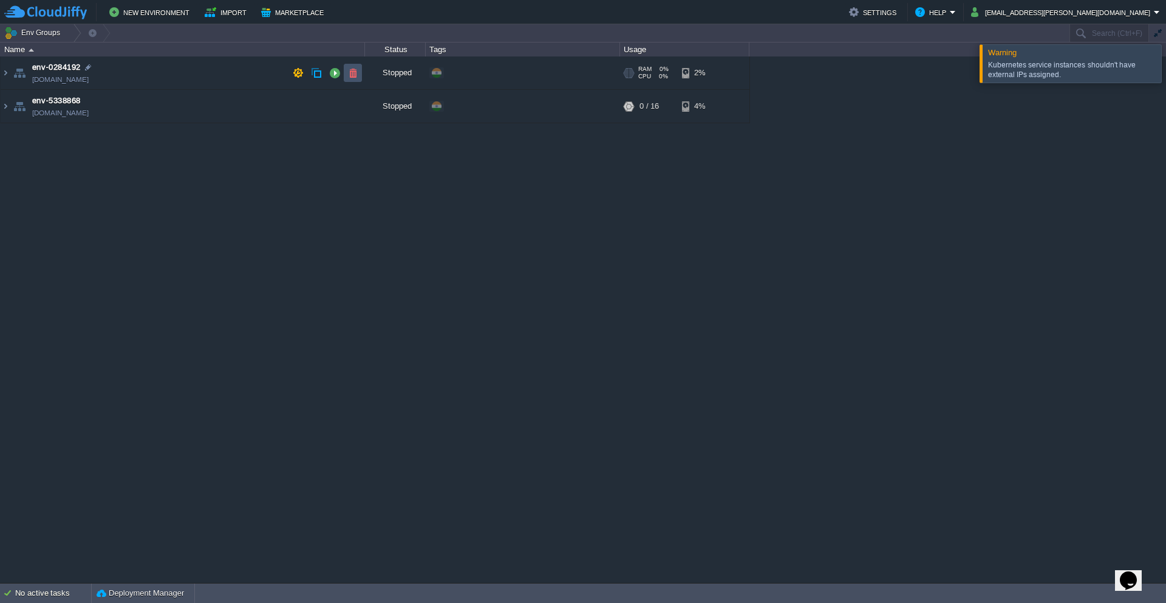
click at [350, 76] on button "button" at bounding box center [352, 72] width 11 height 11
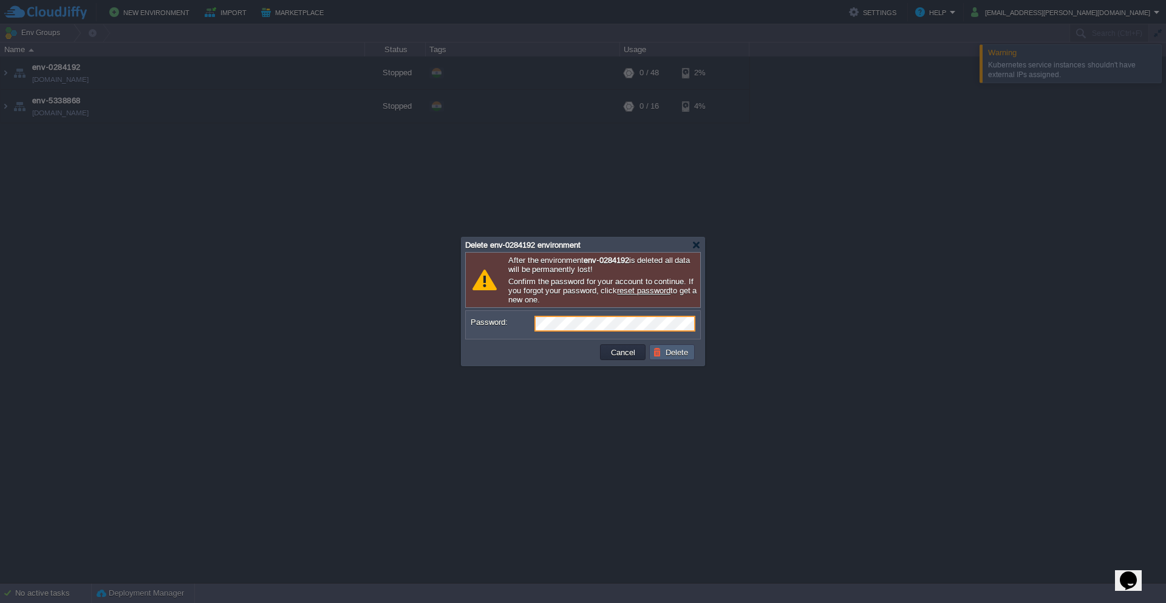
click at [667, 357] on button "Delete" at bounding box center [672, 352] width 39 height 11
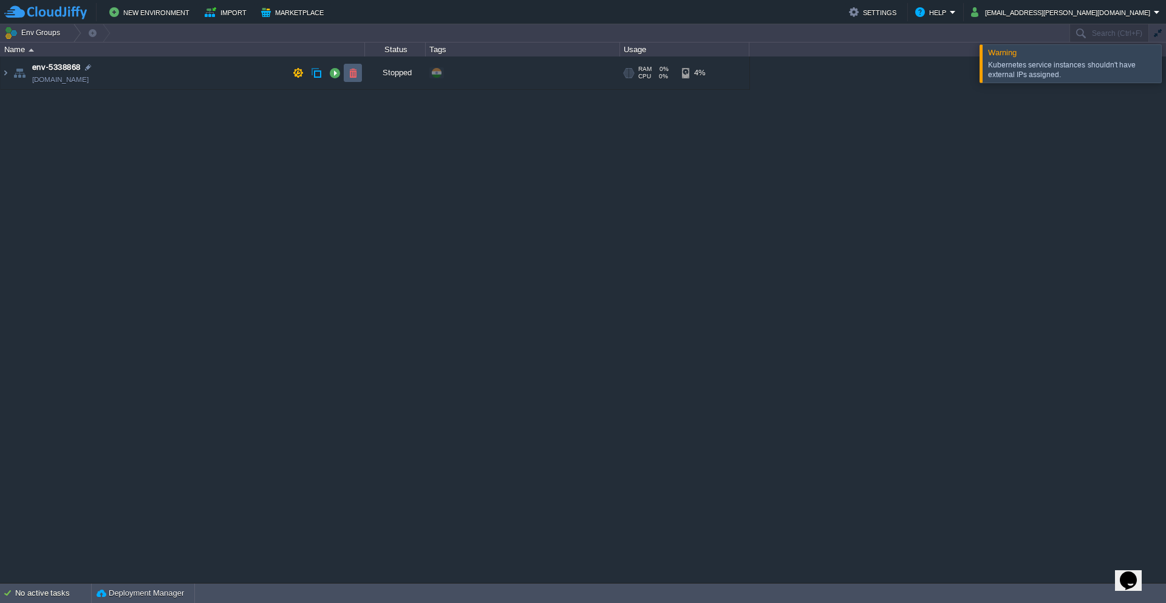
click at [355, 71] on button "button" at bounding box center [352, 72] width 11 height 11
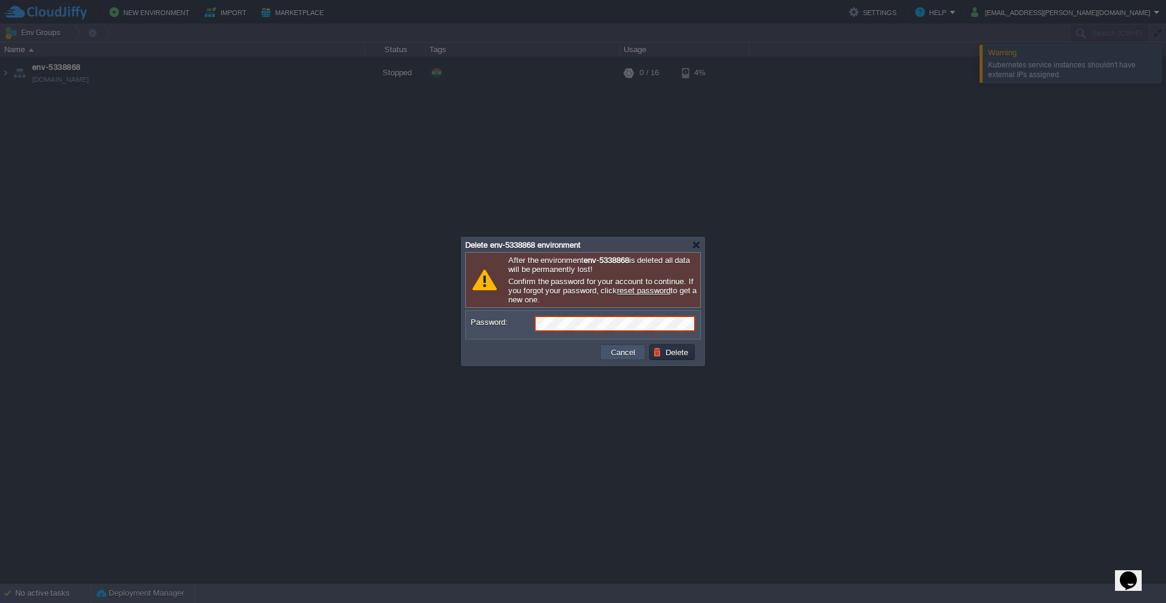
click at [621, 356] on button "Cancel" at bounding box center [623, 352] width 32 height 11
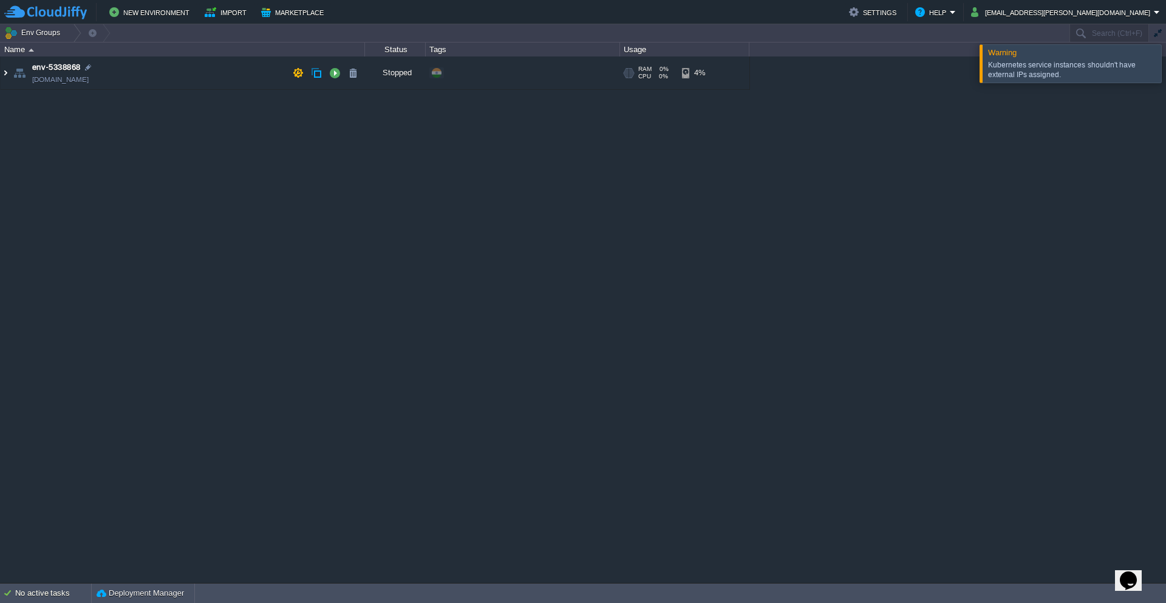
click at [8, 71] on img at bounding box center [6, 72] width 10 height 33
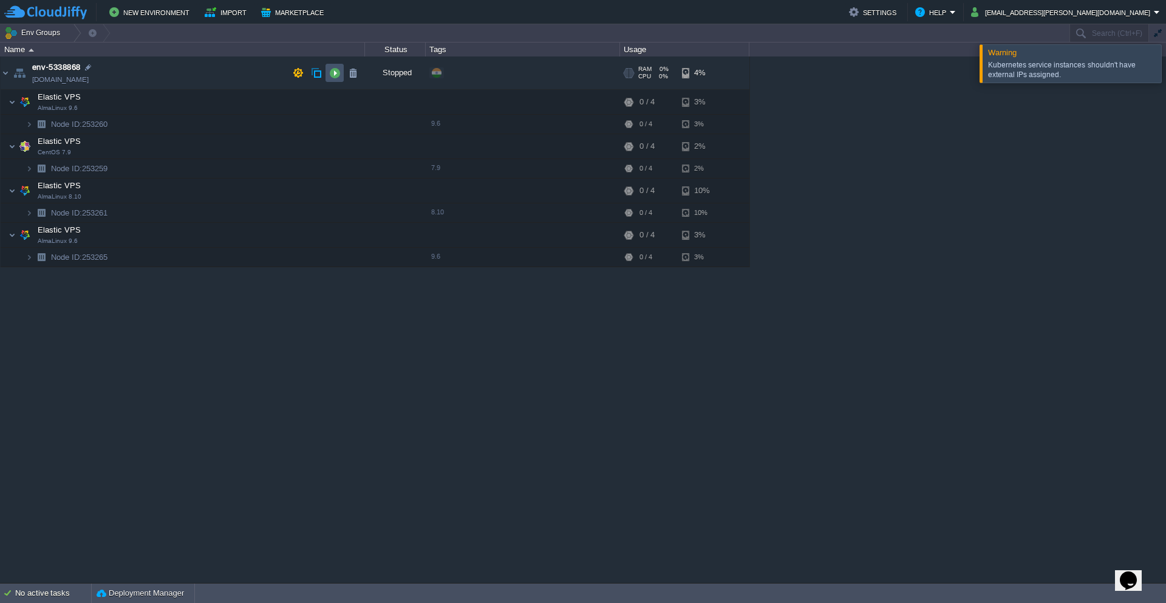
click at [336, 74] on button "button" at bounding box center [334, 72] width 11 height 11
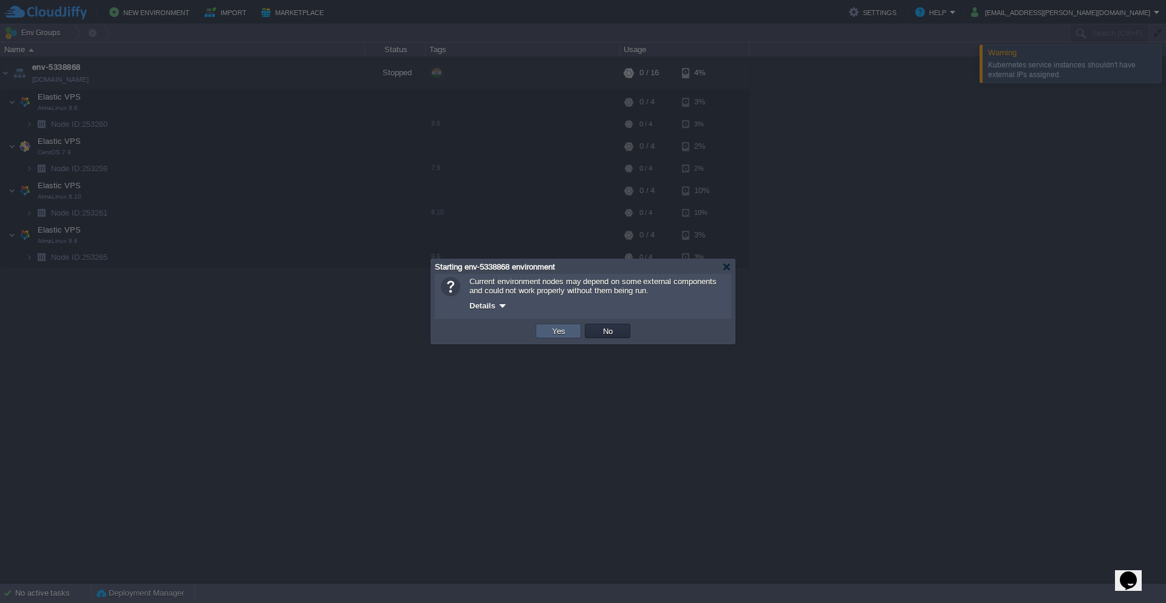
click at [568, 326] on button "Yes" at bounding box center [558, 330] width 21 height 11
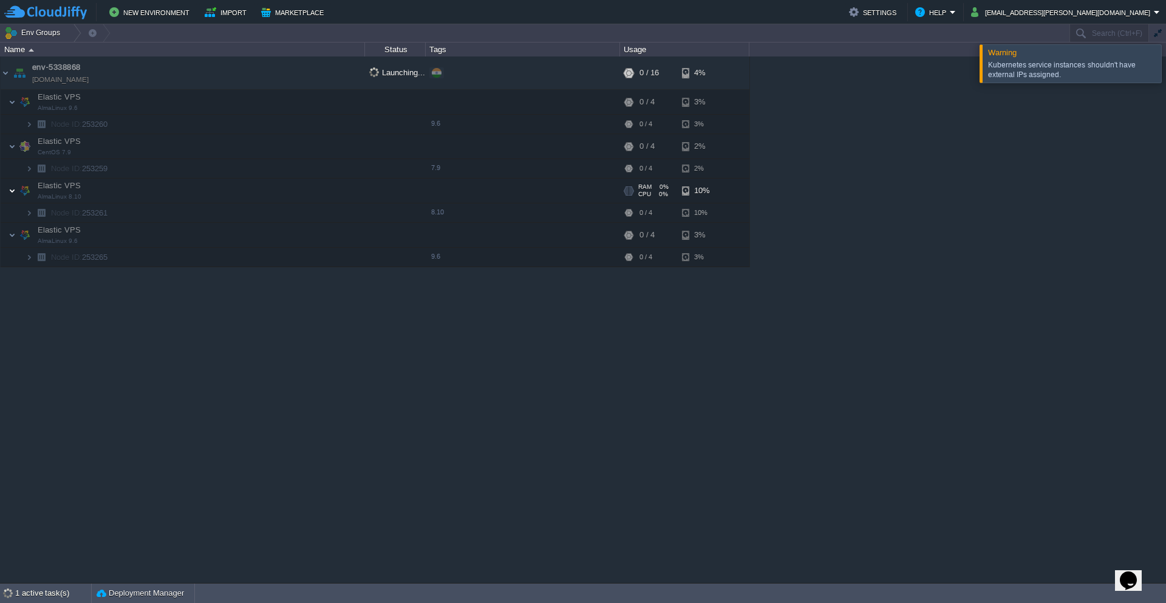
click at [14, 194] on img at bounding box center [11, 190] width 7 height 24
click at [15, 194] on img at bounding box center [11, 190] width 7 height 24
click at [31, 213] on img at bounding box center [28, 212] width 7 height 19
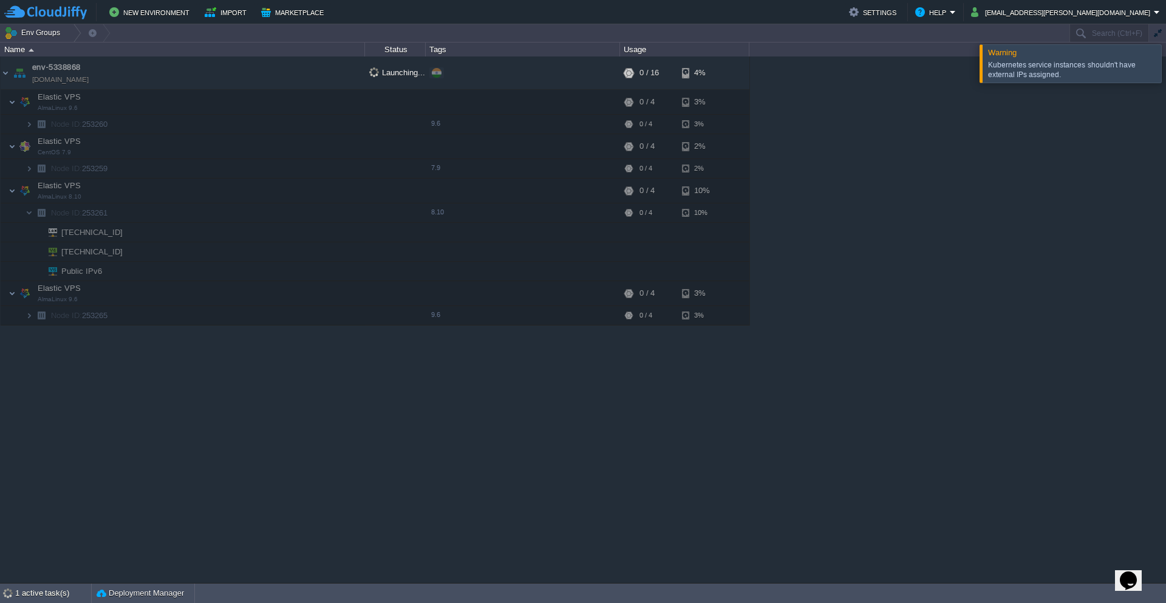
click at [66, 254] on span "[TECHNICAL_ID]" at bounding box center [92, 251] width 64 height 19
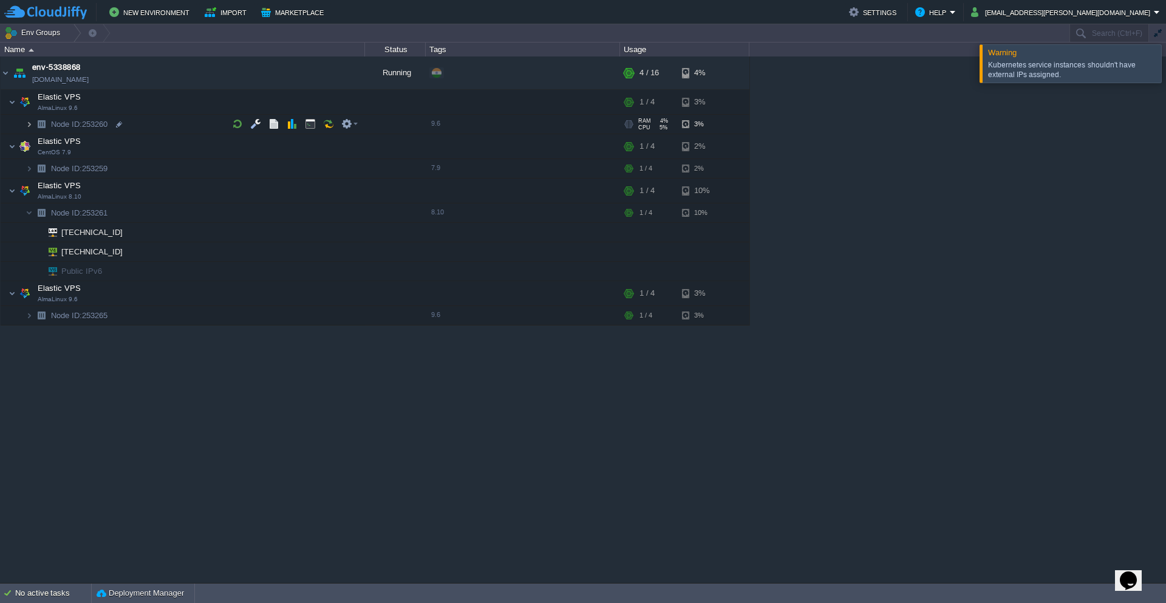
click at [29, 126] on img at bounding box center [28, 124] width 7 height 19
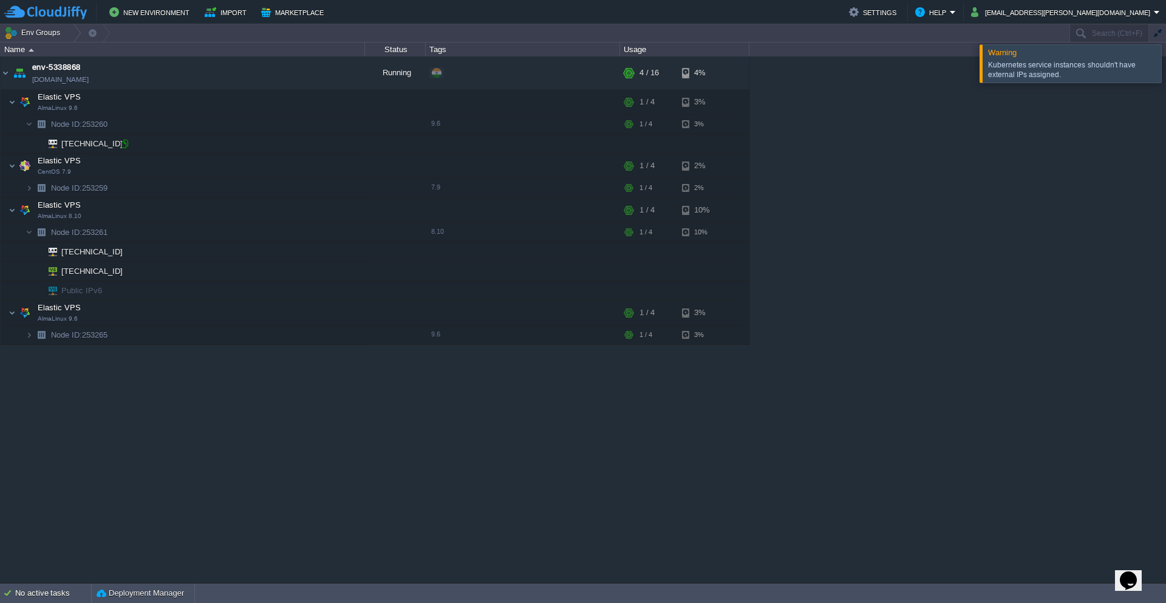
click at [122, 146] on div at bounding box center [124, 143] width 11 height 11
click at [347, 211] on button "button" at bounding box center [346, 210] width 11 height 11
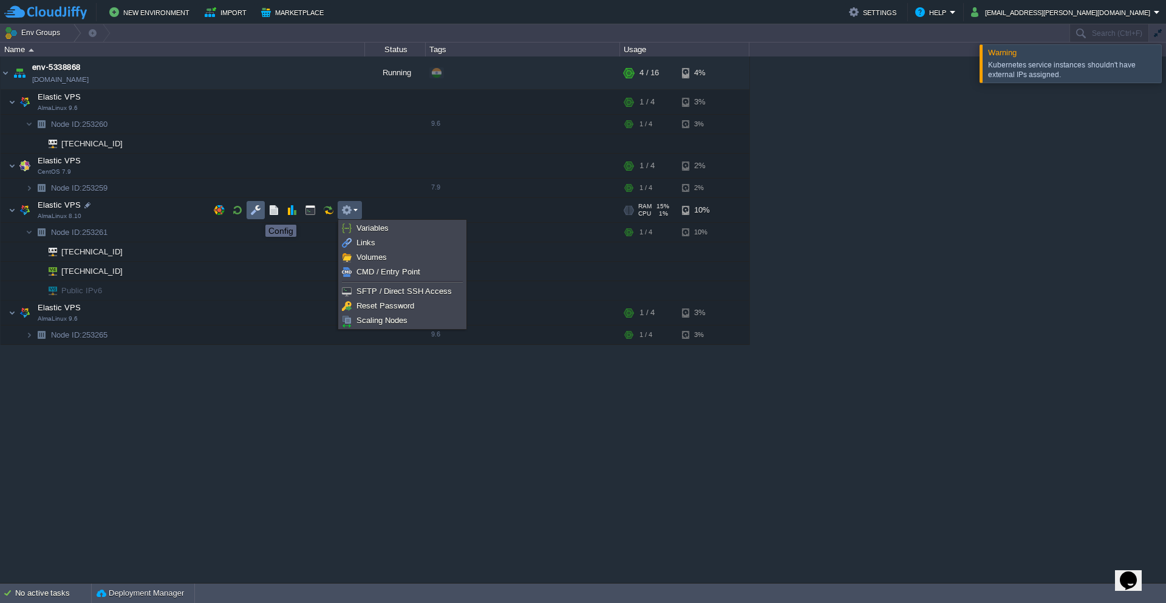
click at [256, 212] on button "button" at bounding box center [255, 210] width 11 height 11
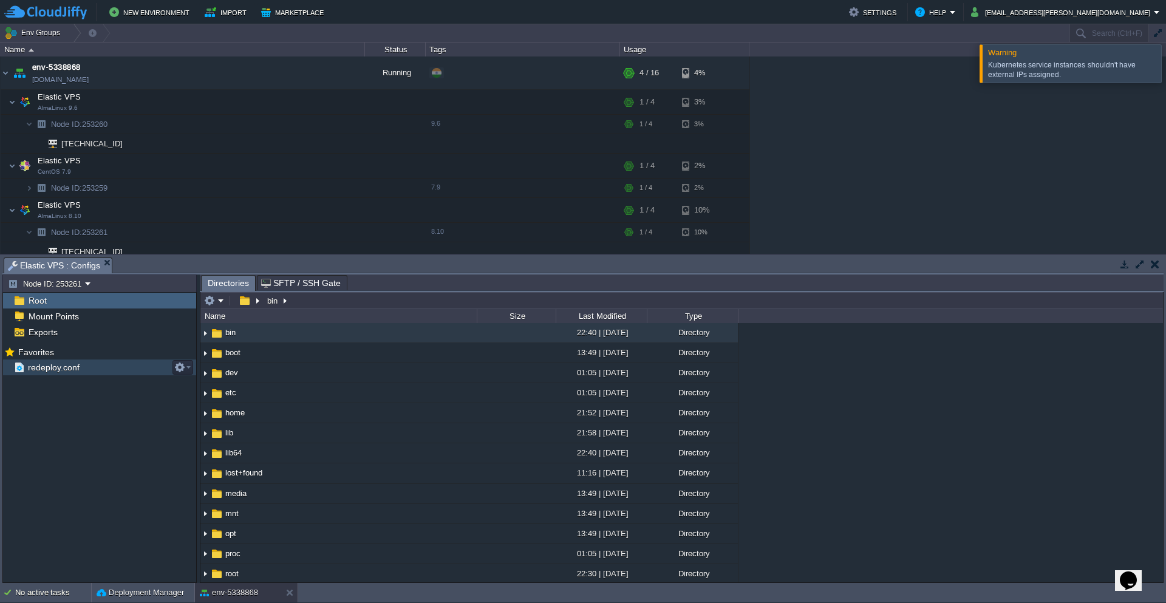
click at [61, 373] on div "redeploy.conf" at bounding box center [99, 367] width 193 height 16
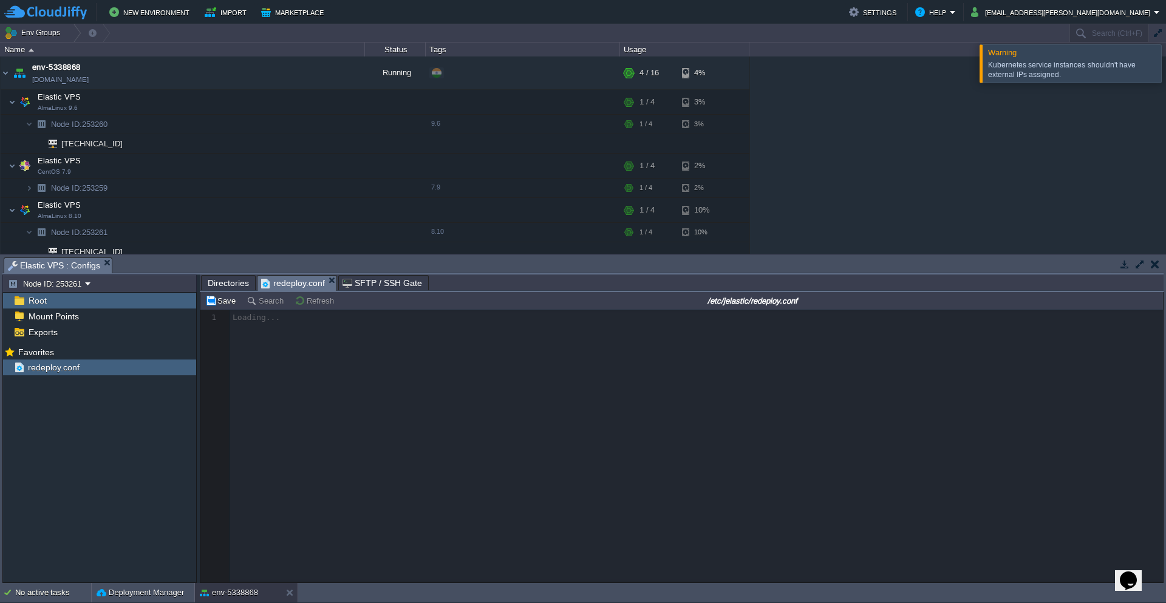
scroll to position [4, 0]
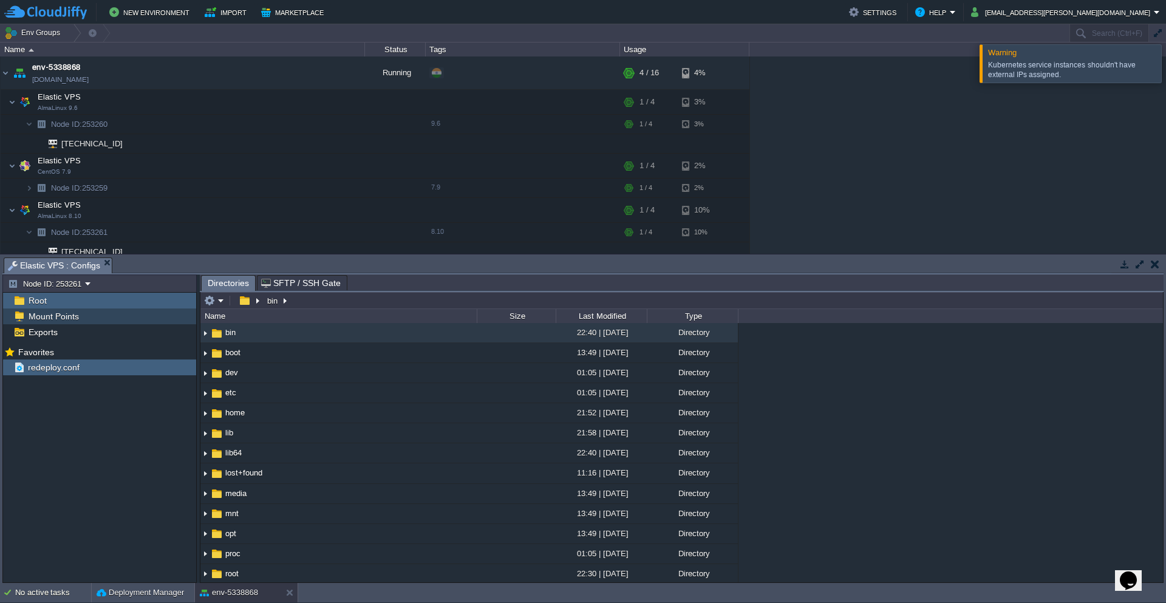
click at [48, 317] on span "Mount Points" at bounding box center [53, 316] width 55 height 11
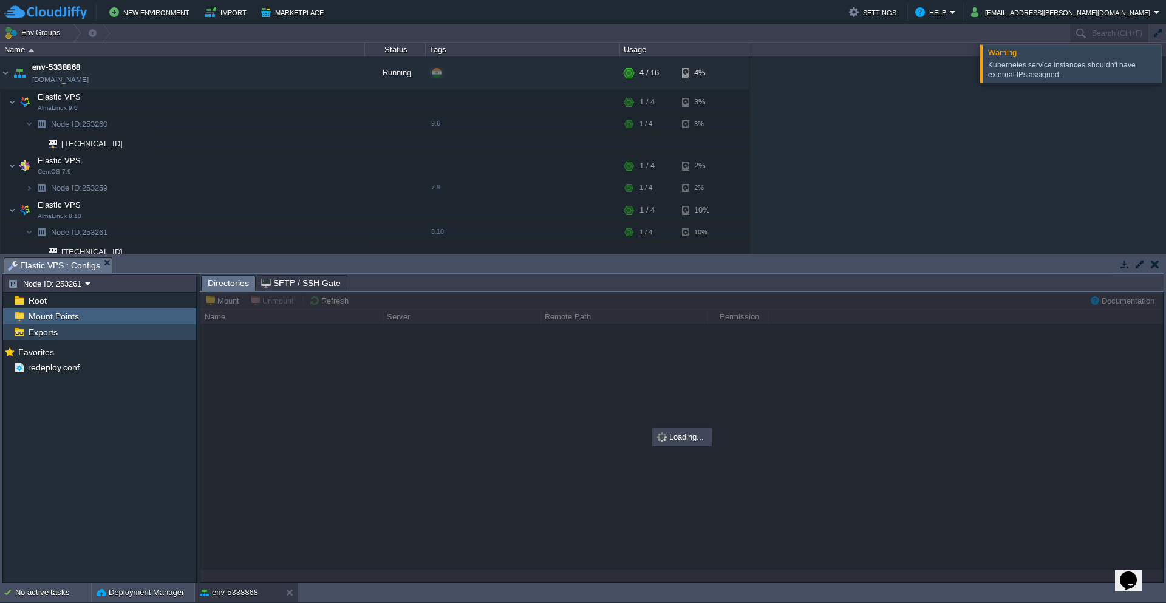
click at [39, 334] on span "Exports" at bounding box center [42, 332] width 33 height 11
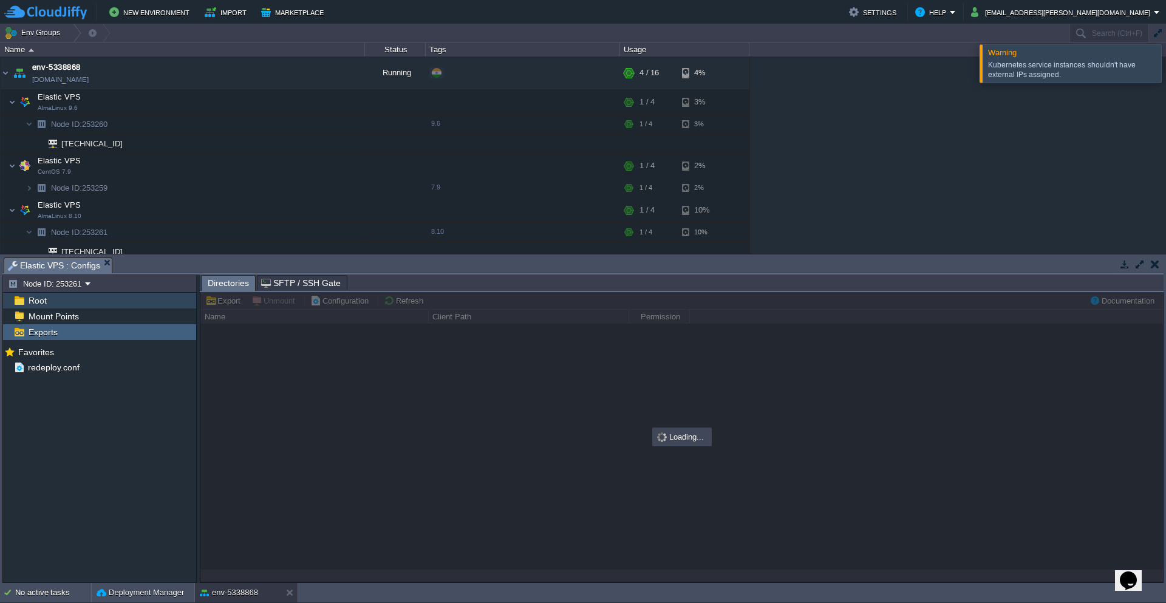
click at [38, 299] on span "Root" at bounding box center [37, 300] width 22 height 11
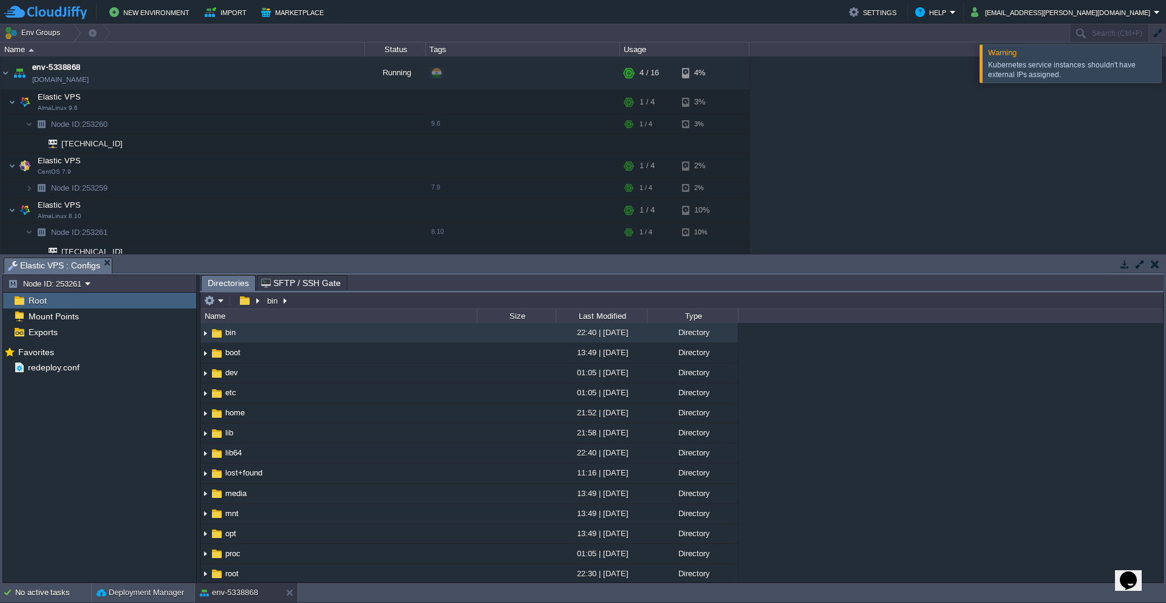
click at [103, 262] on em "Elastic VPS : Configs" at bounding box center [60, 265] width 104 height 15
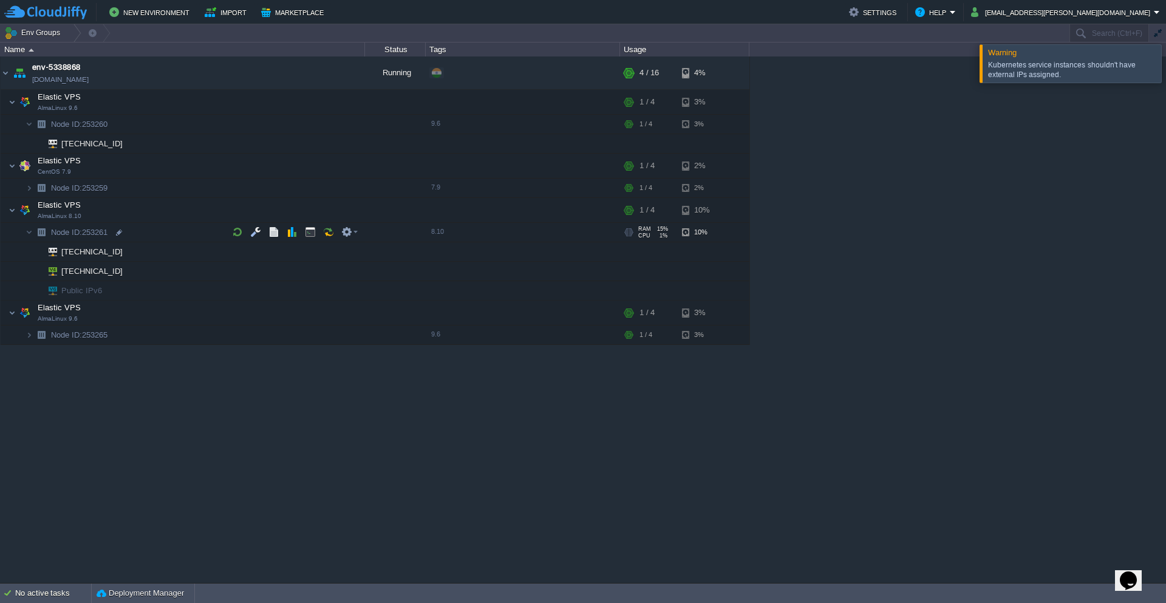
click at [648, 233] on span "CPU" at bounding box center [644, 235] width 12 height 6
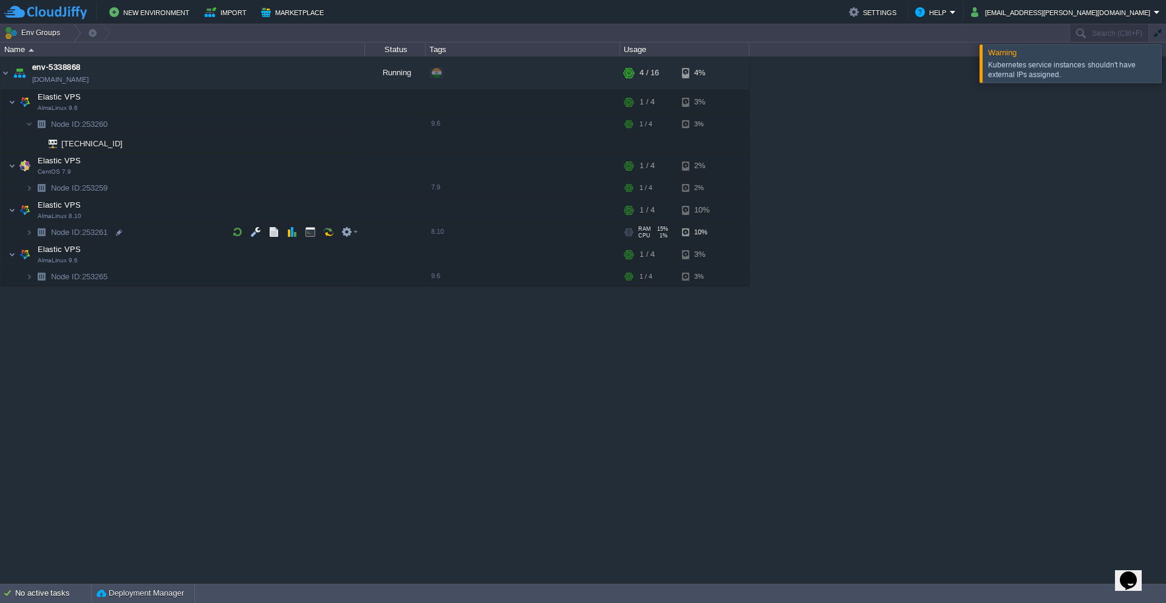
click at [648, 233] on span "CPU" at bounding box center [644, 235] width 12 height 6
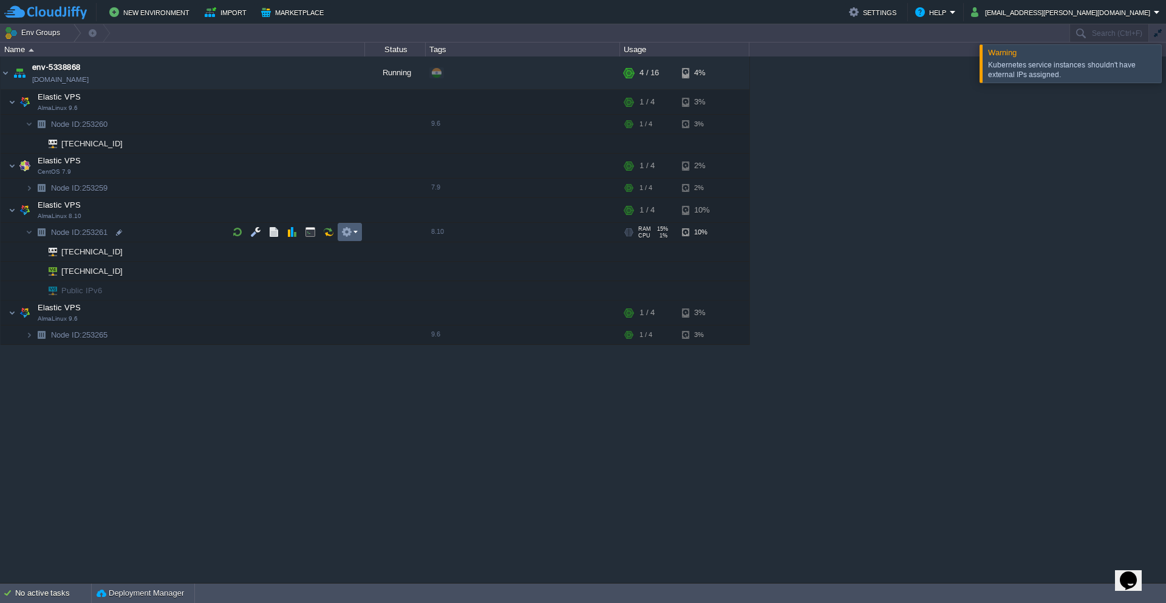
click at [354, 236] on em at bounding box center [349, 231] width 16 height 11
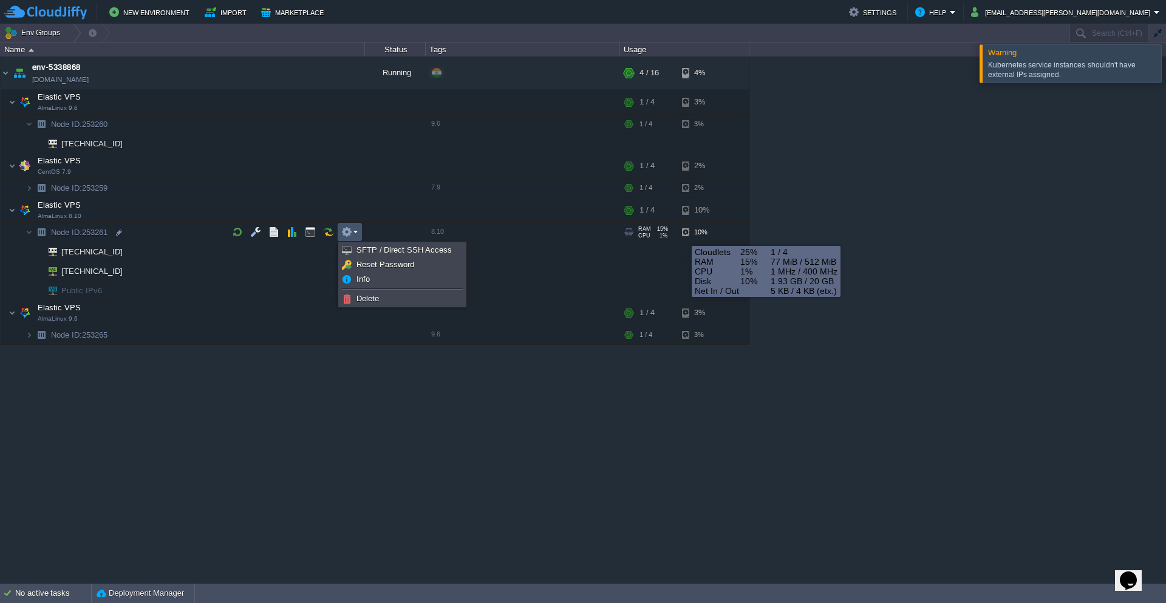
click at [687, 234] on div "10%" at bounding box center [701, 232] width 39 height 19
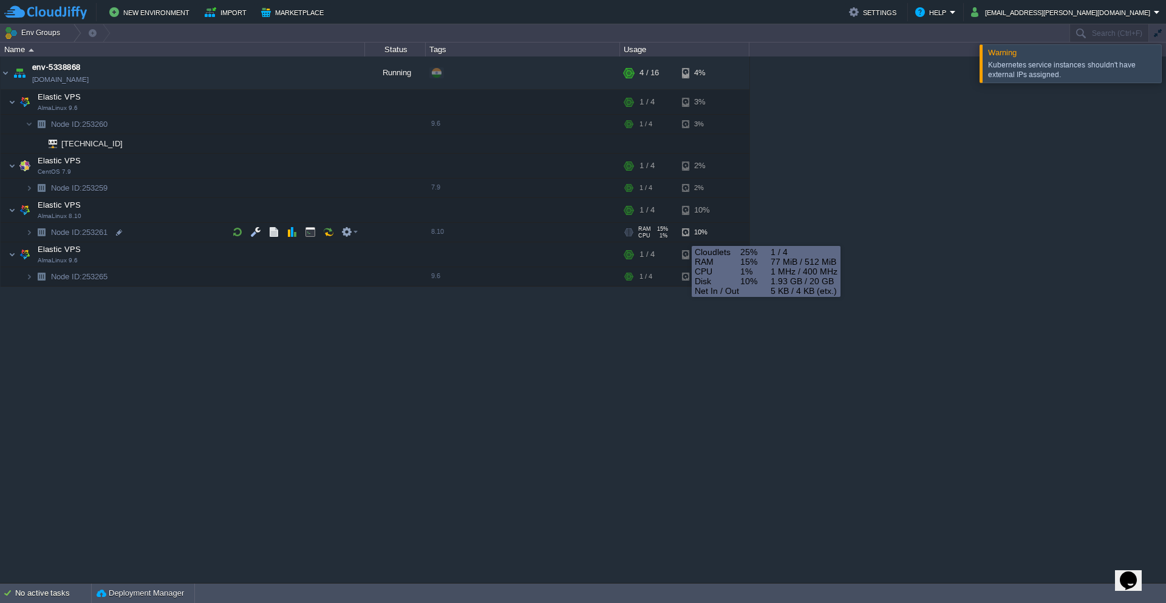
click at [687, 234] on div "10%" at bounding box center [701, 232] width 39 height 19
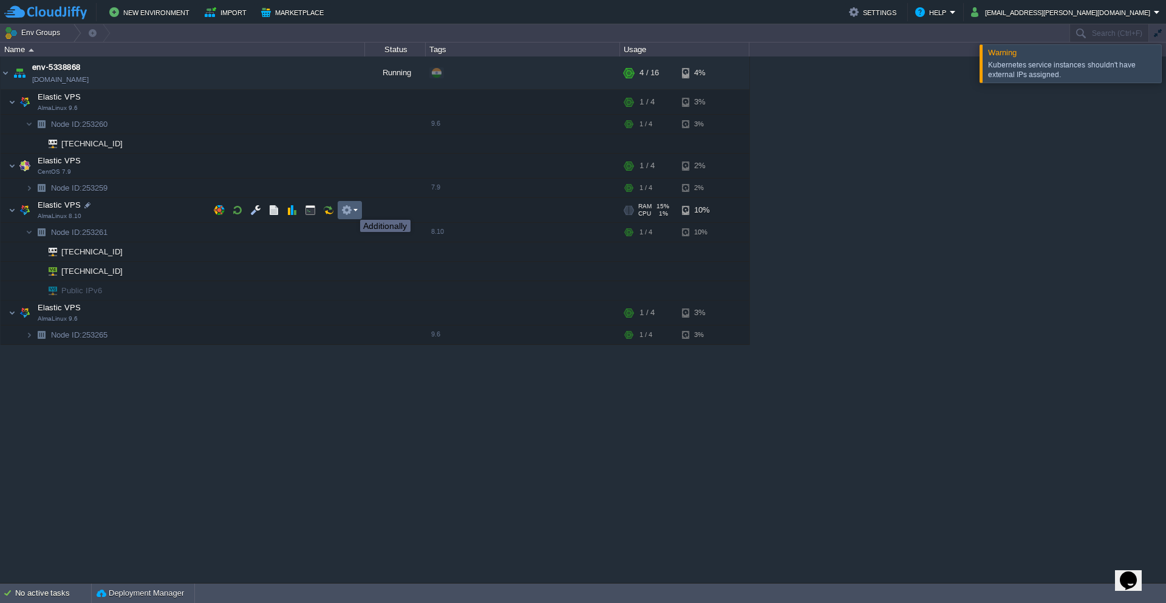
click at [351, 209] on button "button" at bounding box center [346, 210] width 11 height 11
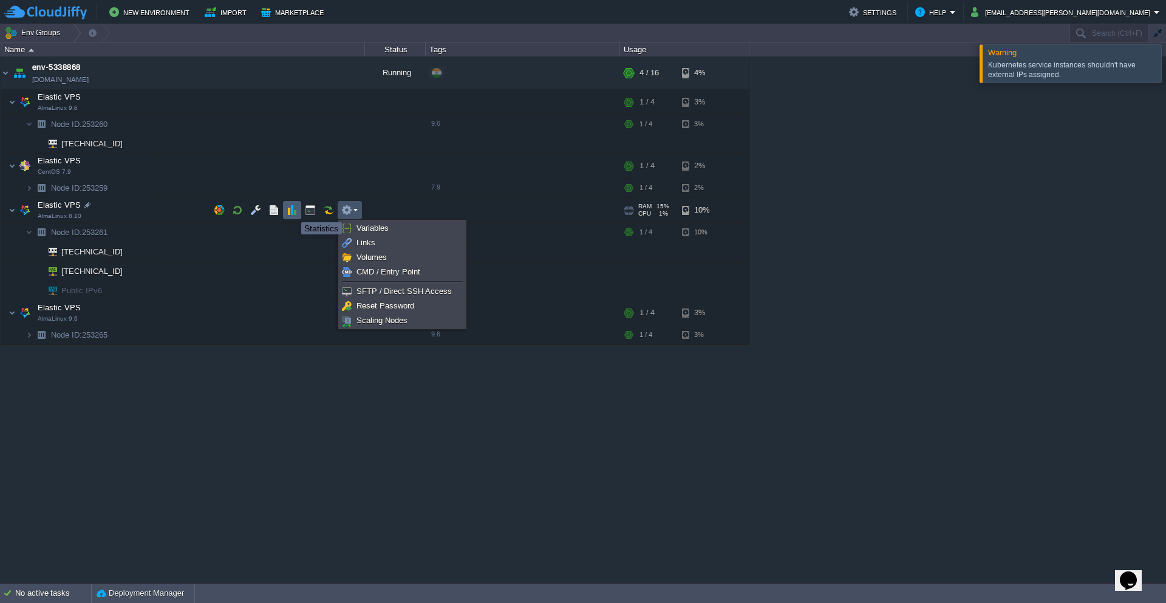
click at [293, 211] on button "button" at bounding box center [292, 210] width 11 height 11
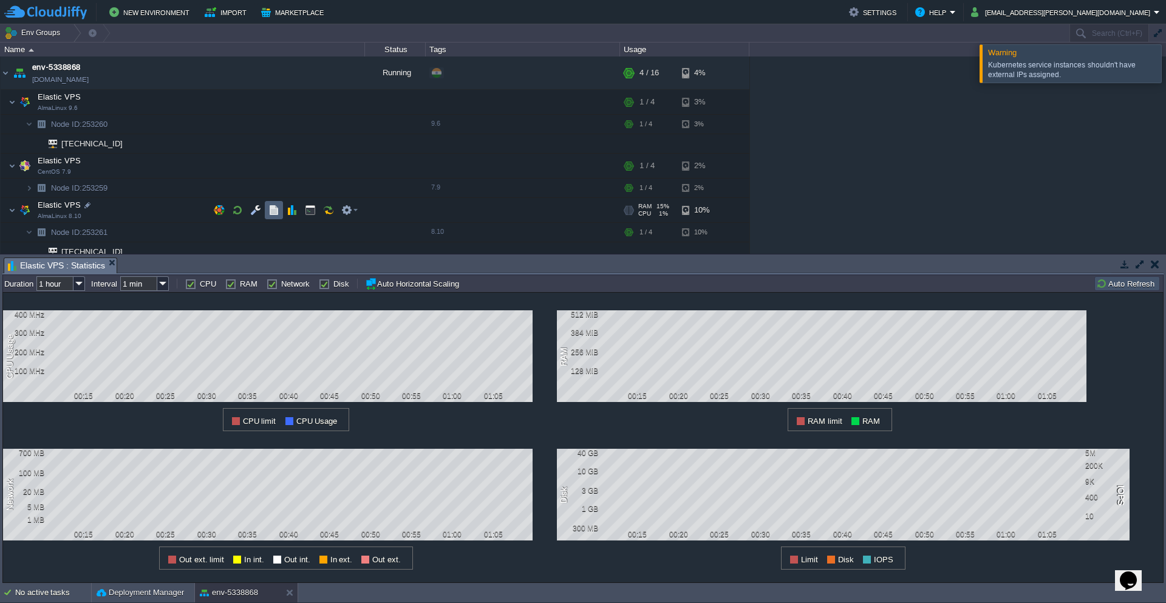
click at [265, 211] on td at bounding box center [274, 210] width 18 height 18
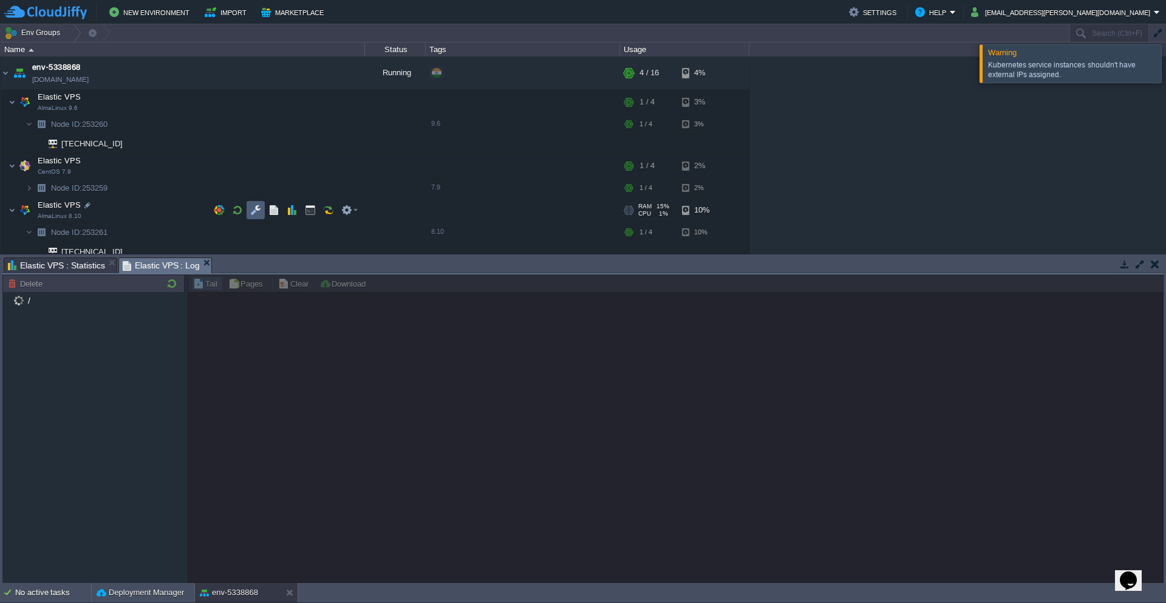
click at [253, 213] on button "button" at bounding box center [255, 210] width 11 height 11
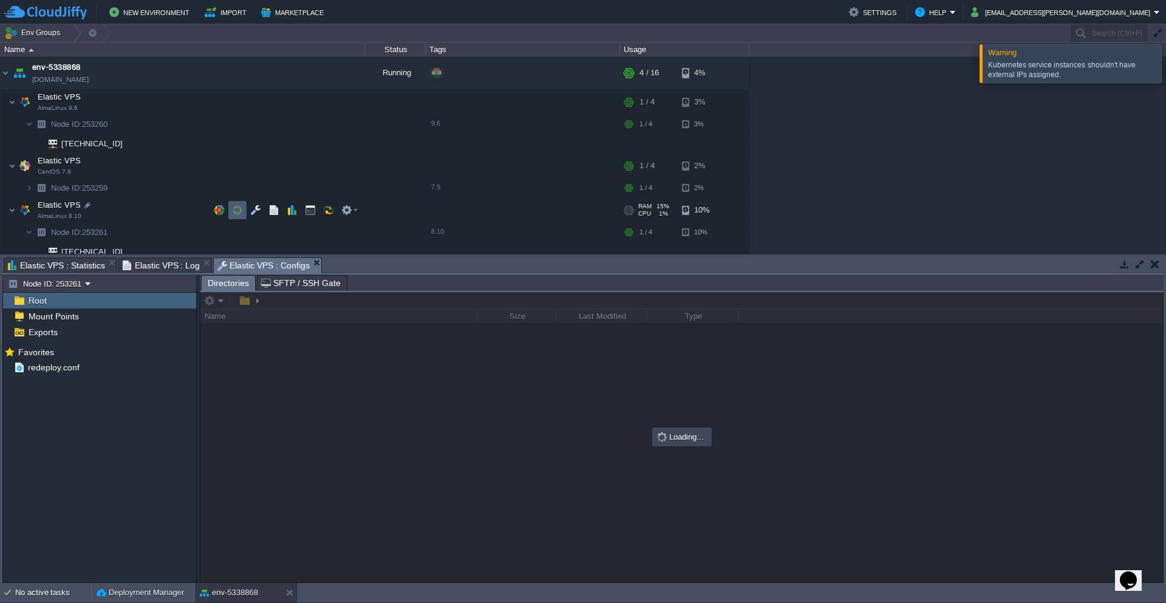
click at [242, 216] on td at bounding box center [237, 210] width 18 height 18
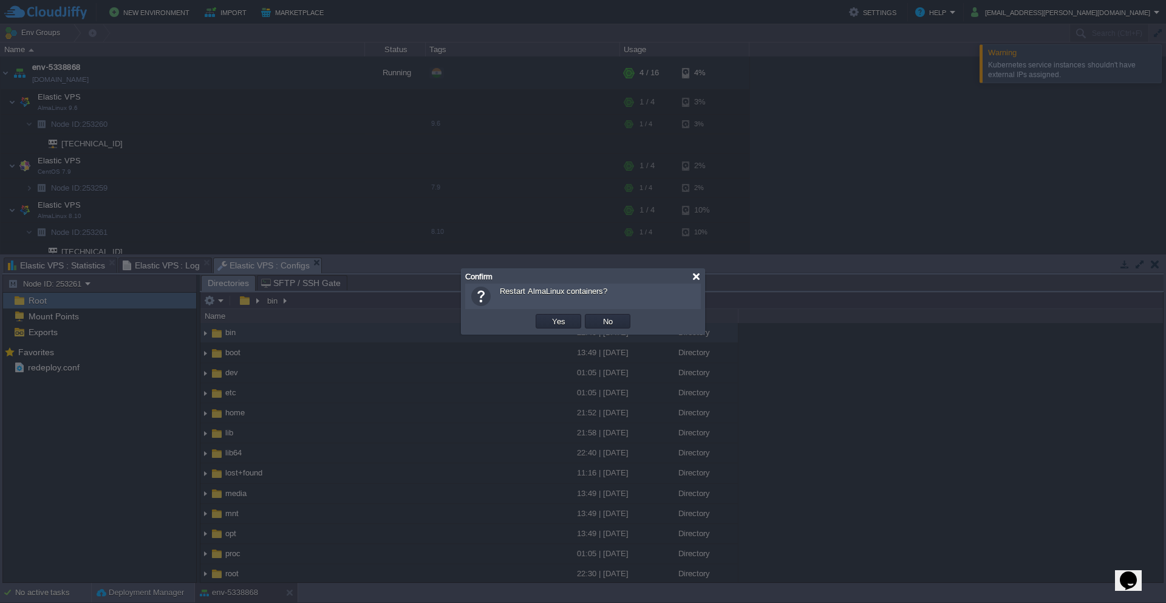
click at [693, 280] on div at bounding box center [695, 276] width 9 height 9
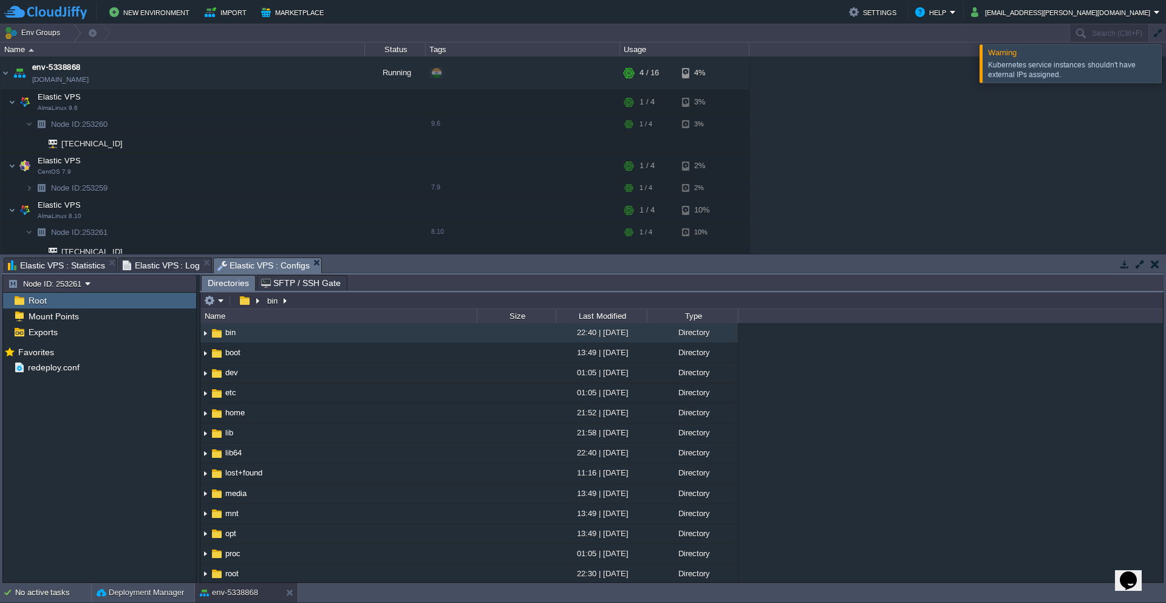
click at [1154, 268] on button "button" at bounding box center [1154, 264] width 8 height 11
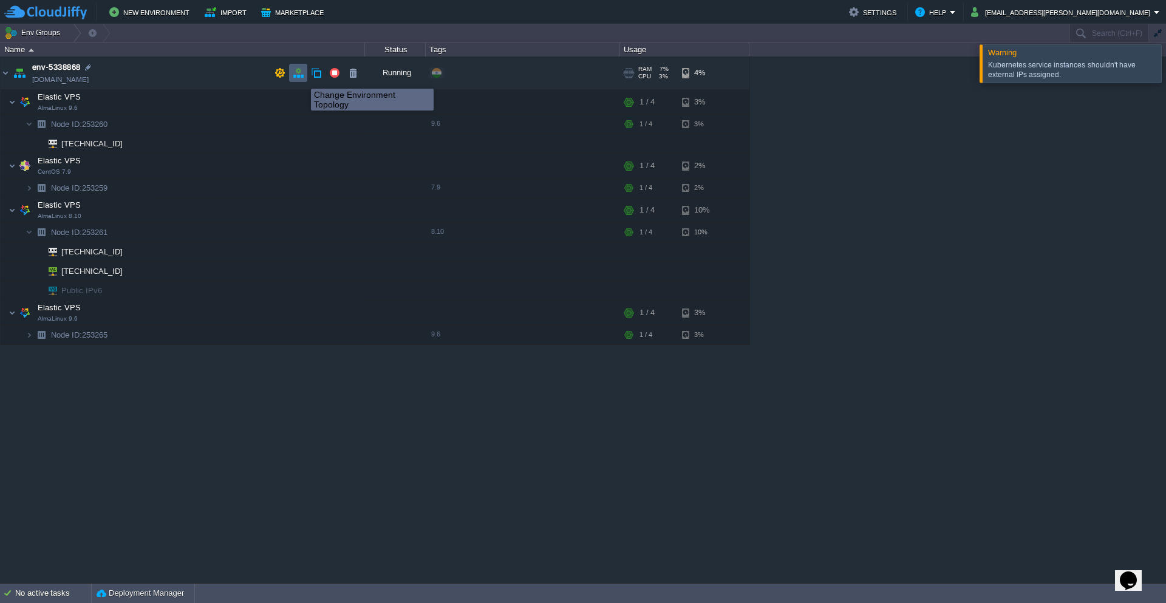
click at [300, 77] on button "button" at bounding box center [298, 72] width 11 height 11
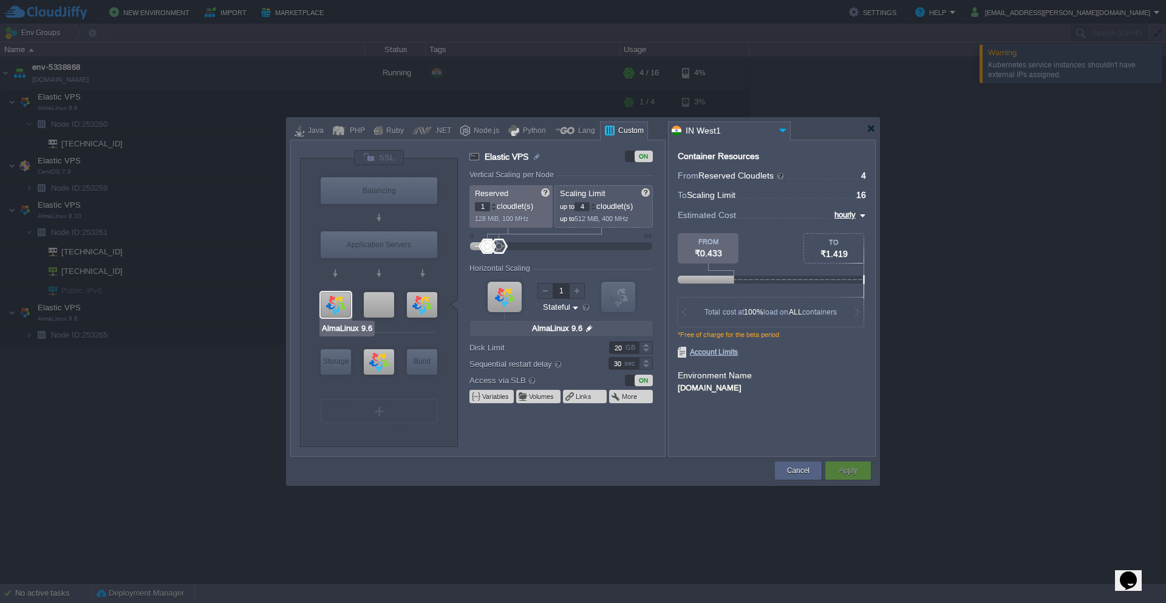
type input "CentOS 7.9"
click at [379, 304] on div at bounding box center [379, 304] width 30 height 25
type input "Elastic VPS"
type input "CentOS 7.9"
type input "null"
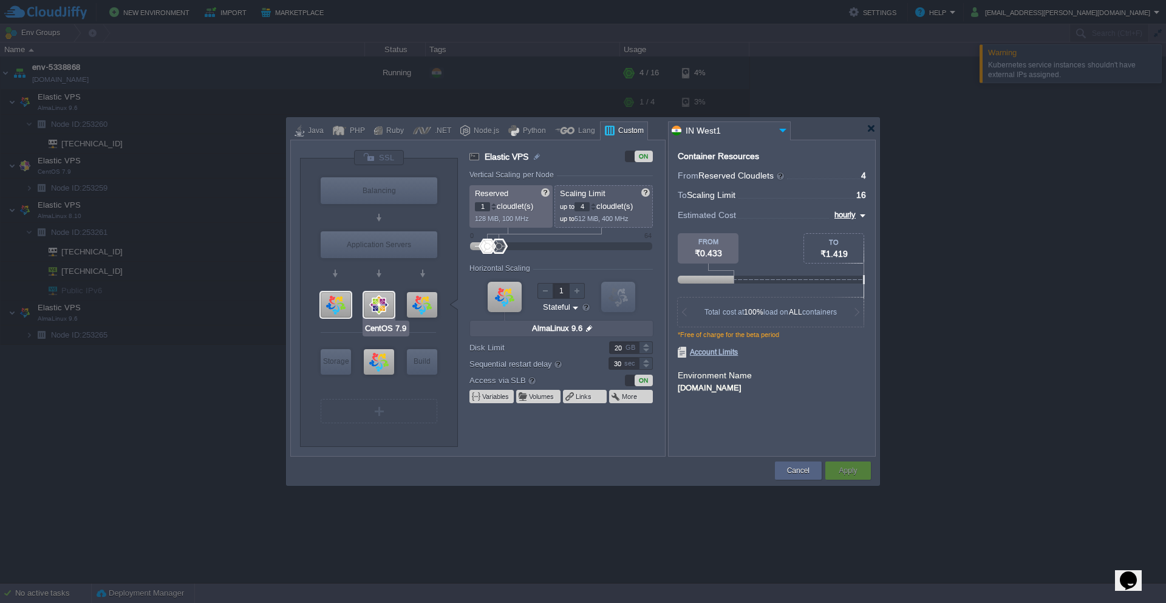
type input "7.9"
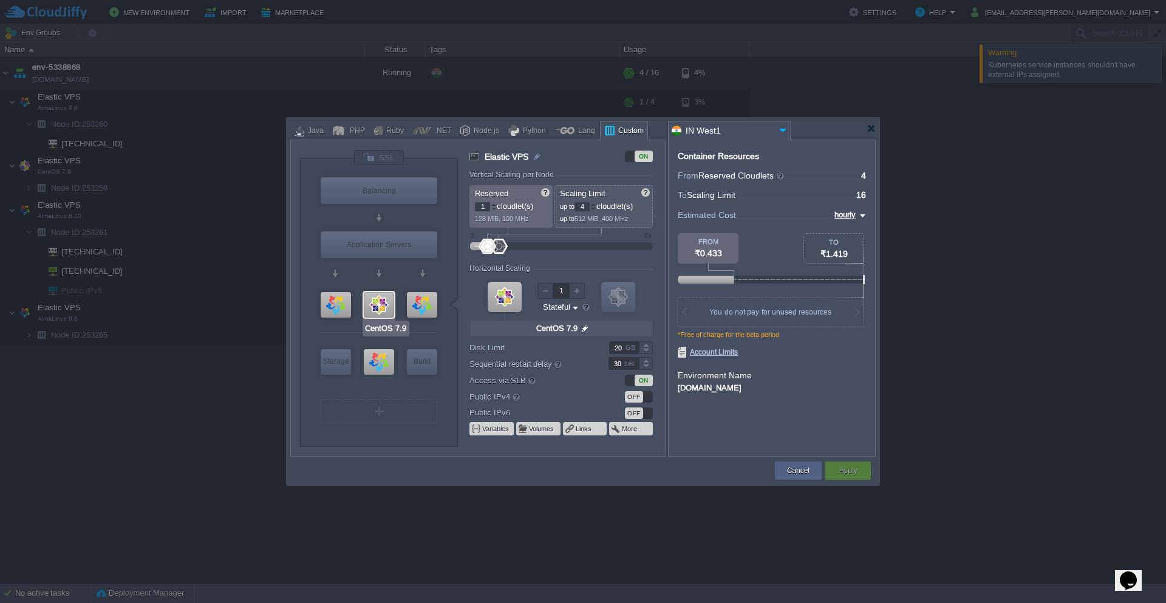
drag, startPoint x: 384, startPoint y: 368, endPoint x: 381, endPoint y: 292, distance: 76.5
click at [381, 292] on div "VM Balancing VM Application Servers VM VPS VM VPS VM VPS VM Storage VM VPS VM B…" at bounding box center [379, 306] width 121 height 265
drag, startPoint x: 376, startPoint y: 305, endPoint x: 382, endPoint y: 368, distance: 64.0
click at [415, 368] on div "VM Balancing VM Application Servers VM VPS VM VPS VM VPS VM Storage VM VPS VM B…" at bounding box center [379, 306] width 121 height 265
type input "AlmaLinux 9.6"
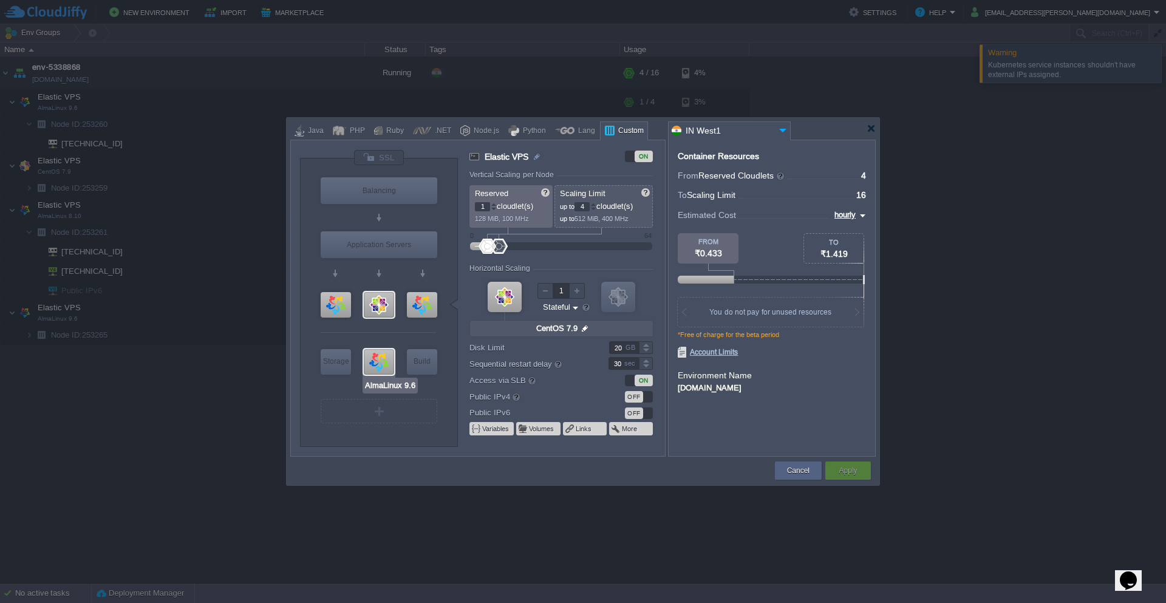
click at [375, 359] on div at bounding box center [379, 361] width 30 height 25
type input "Elastic VPS"
type input "AlmaLinux 9.6"
type input "null"
type input "9.6"
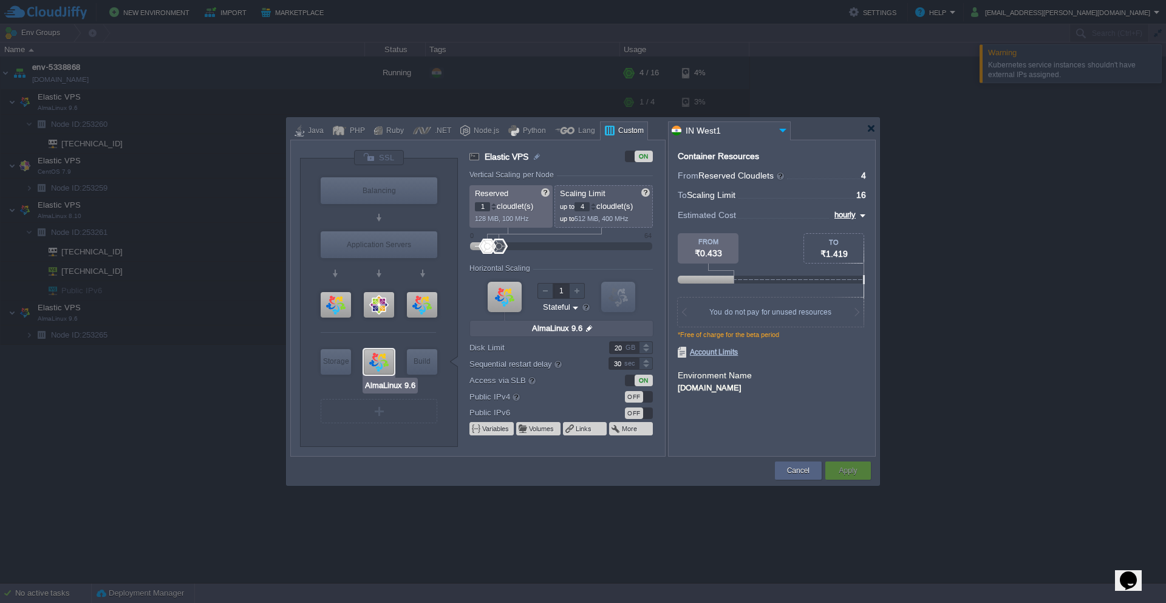
type input "CentOS 7.9"
click at [372, 310] on div at bounding box center [379, 304] width 30 height 25
type input "Elastic VPS"
type input "CentOS 7.9"
type input "null"
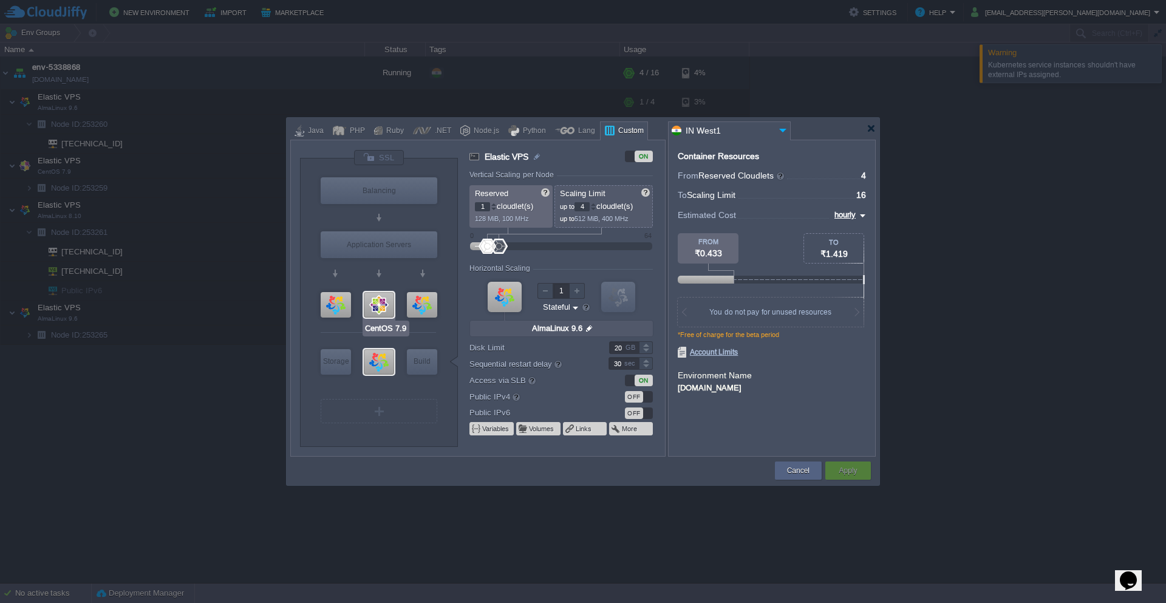
type input "7.9"
drag, startPoint x: 372, startPoint y: 310, endPoint x: 562, endPoint y: 355, distance: 194.7
click at [562, 355] on div "VM Balancing VM Application Servers VM VPS VM VPS VM VPS VM Storage VM VPS VM B…" at bounding box center [482, 302] width 365 height 306
click at [375, 300] on div at bounding box center [379, 304] width 30 height 25
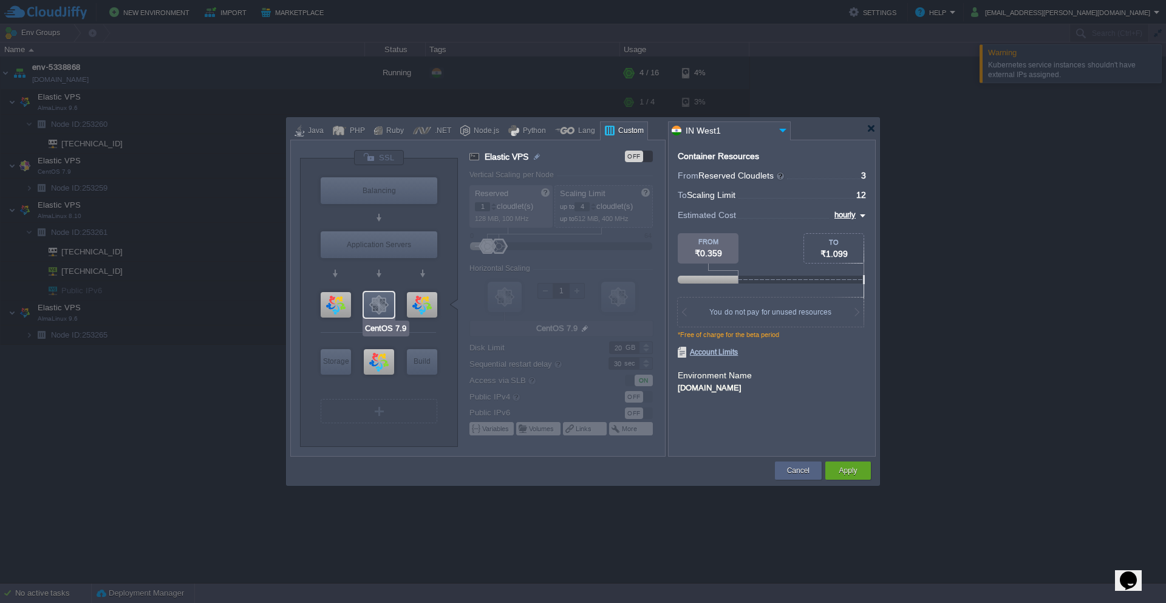
drag, startPoint x: 385, startPoint y: 366, endPoint x: 377, endPoint y: 299, distance: 67.2
click at [377, 299] on div "VM Balancing VM Application Servers VM VPS VM VPS VM VPS VM Storage VM VPS VM B…" at bounding box center [379, 306] width 121 height 265
type input "AlmaLinux 9.6"
click at [378, 362] on div at bounding box center [379, 361] width 30 height 25
type input "Elastic VPS"
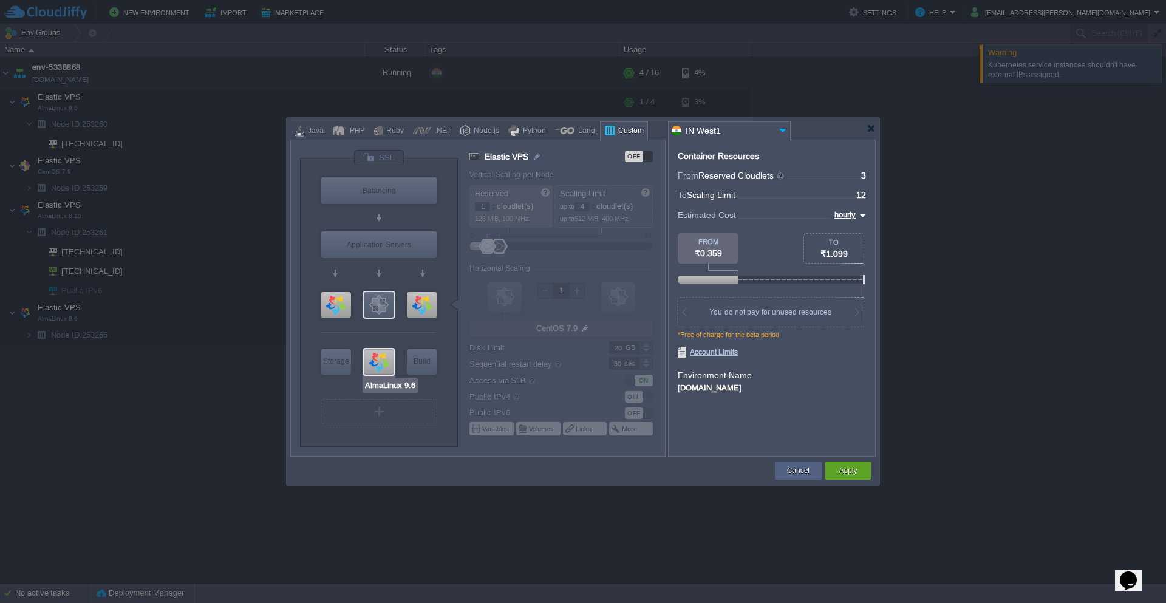
type input "AlmaLinux 9.6"
type input "null"
type input "9.6"
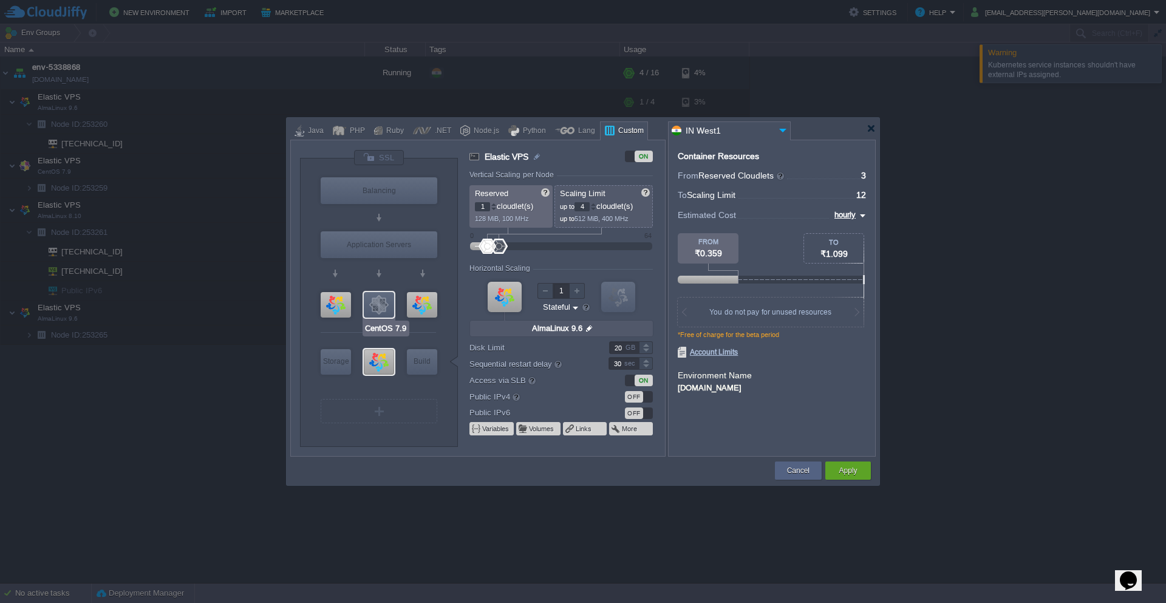
drag, startPoint x: 378, startPoint y: 362, endPoint x: 382, endPoint y: 305, distance: 57.8
click at [382, 305] on div "VM Balancing VM Application Servers VM VPS VM VPS VM VPS VM Storage VM VPS VM B…" at bounding box center [379, 306] width 121 height 265
drag, startPoint x: 380, startPoint y: 359, endPoint x: 416, endPoint y: 428, distance: 78.2
click at [416, 428] on div "VM Balancing VM Application Servers VM VPS VM VPS VM VPS VM Storage VM VPS VM B…" at bounding box center [379, 306] width 121 height 265
type input "CentOS 7.9"
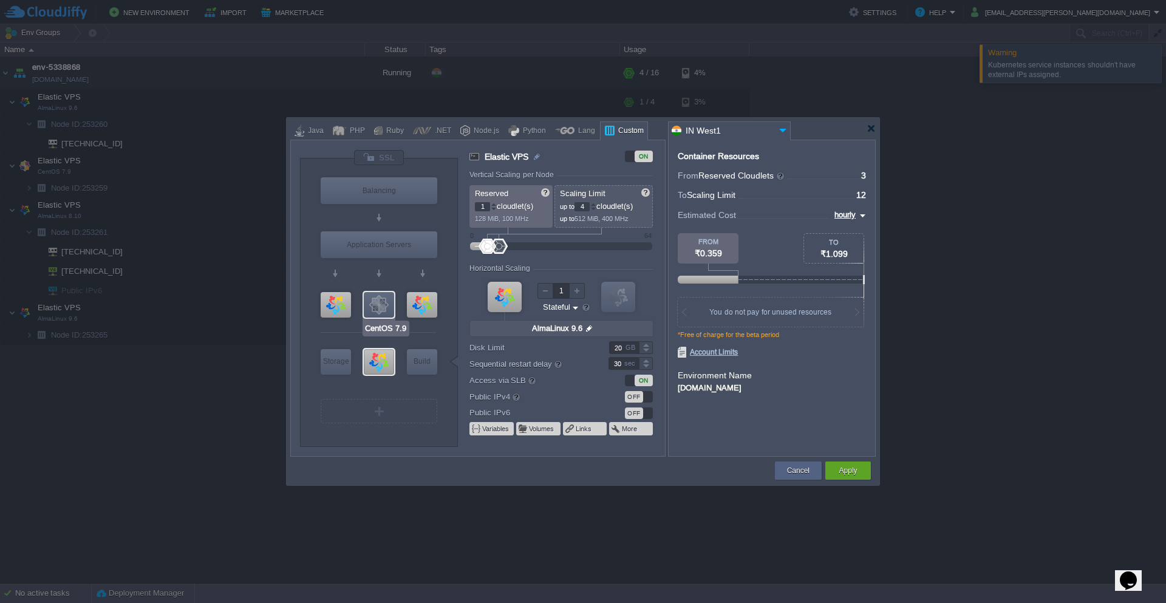
click at [375, 310] on div at bounding box center [379, 304] width 30 height 25
type input "Elastic VPS"
type input "CentOS 7.9"
type input "null"
type input "7.9"
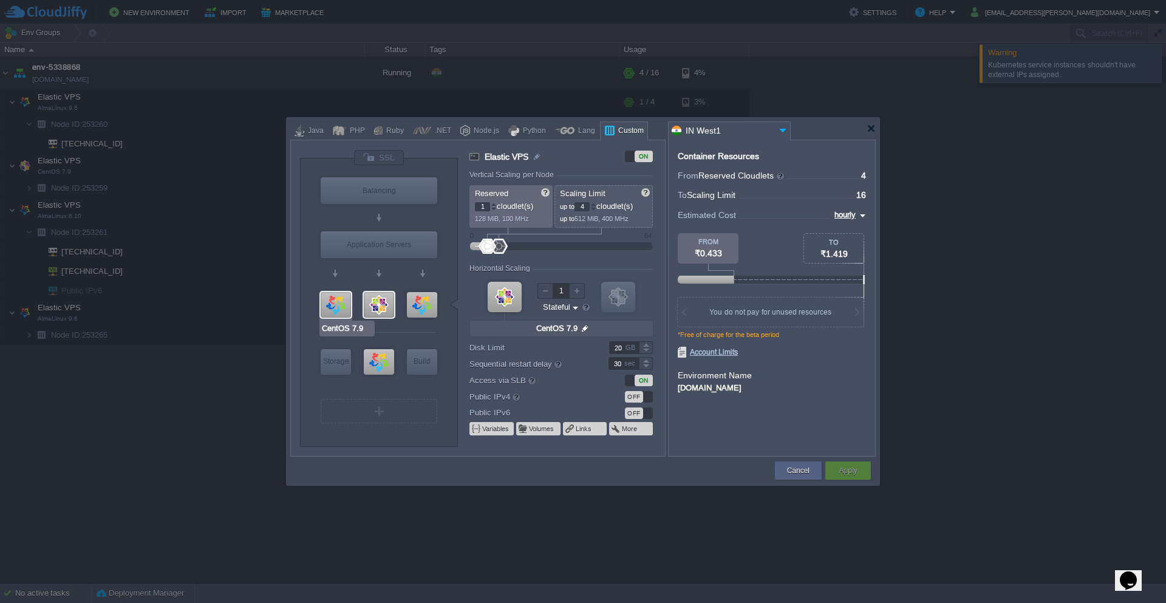
type input "AlmaLinux 8.10"
click at [418, 303] on div at bounding box center [422, 304] width 30 height 25
type input "Elastic VPS"
type input "AlmaLinux 8.10"
type input "null"
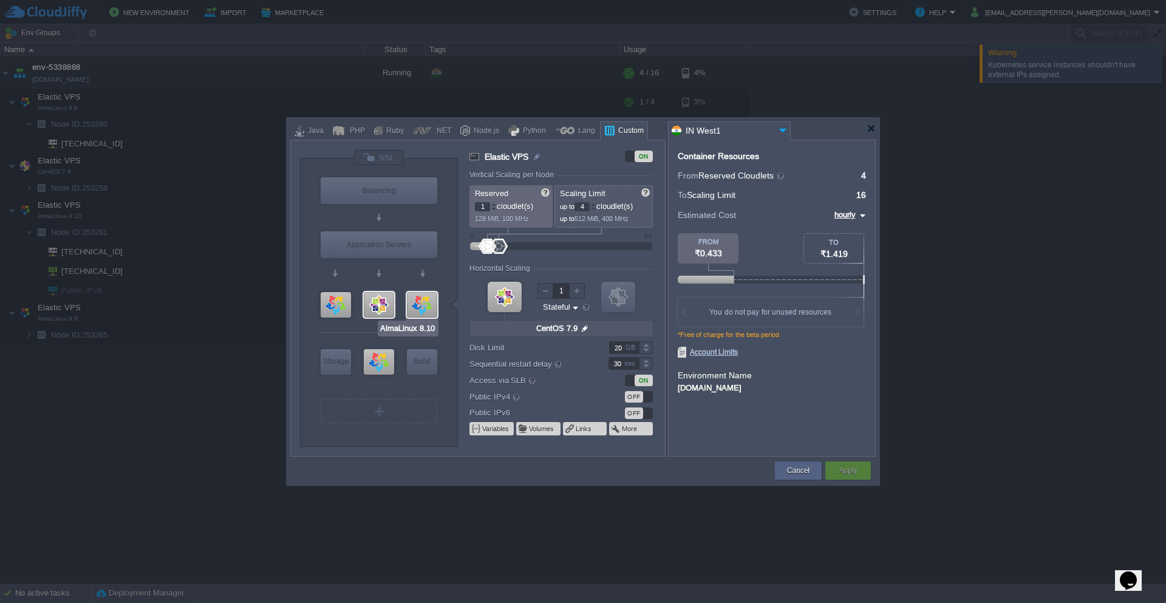
type input "8.10"
type input "AlmaLinux 9.6"
click at [329, 300] on div at bounding box center [336, 304] width 30 height 25
type input "Elastic VPS"
type input "AlmaLinux 9.6"
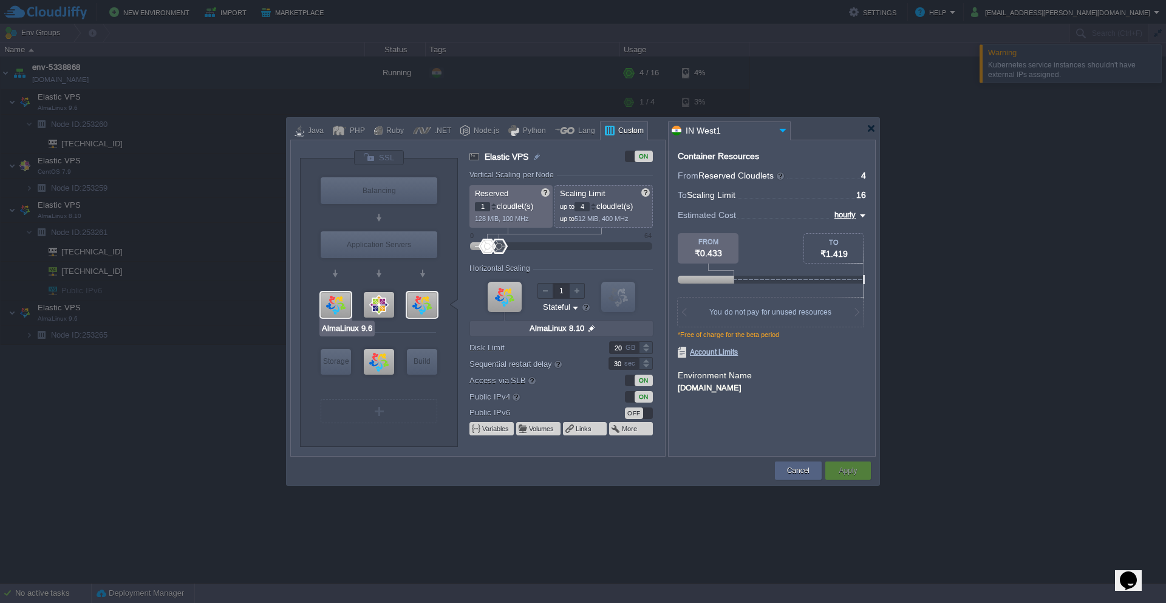
type input "null"
type input "9.6"
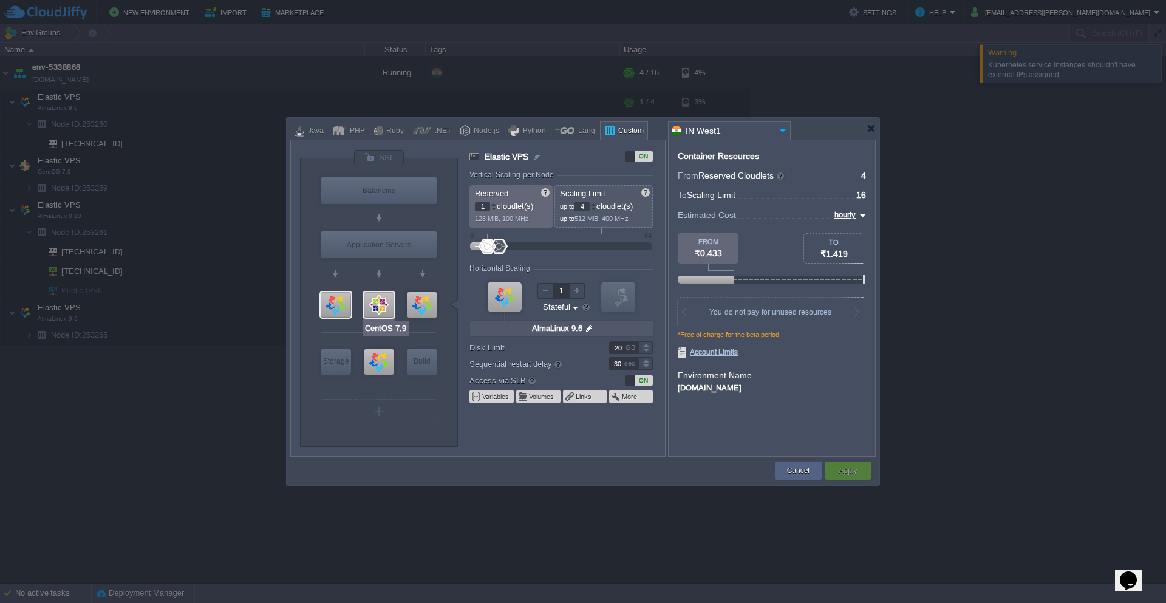
type input "AlmaLinux 8.10"
click at [421, 300] on div at bounding box center [422, 304] width 30 height 25
type input "Elastic VPS"
type input "AlmaLinux 8.10"
type input "null"
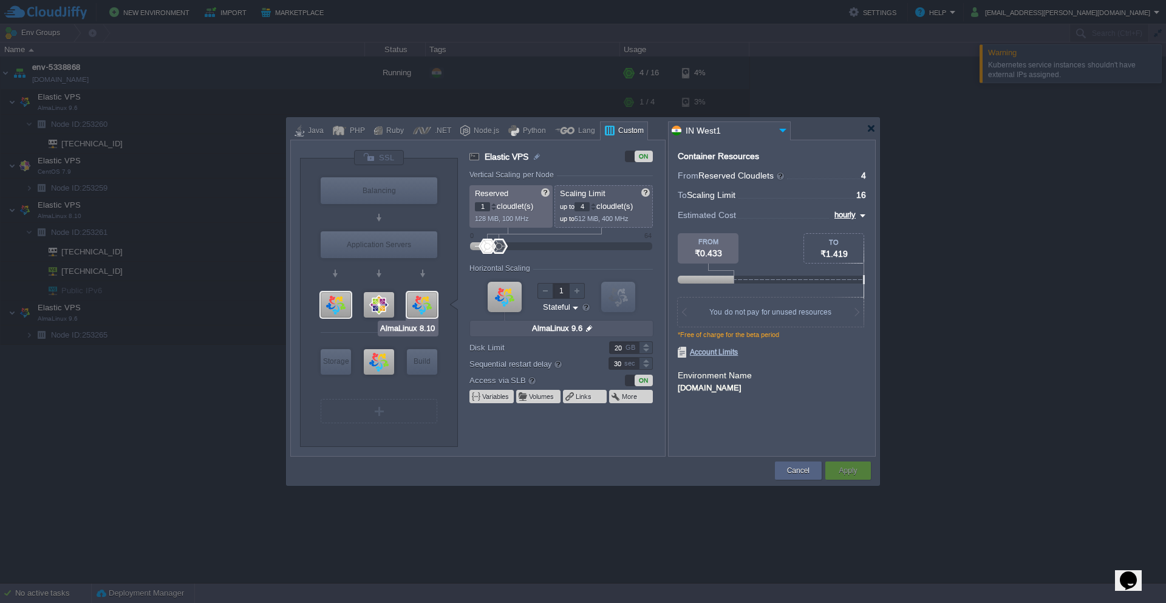
type input "8.10"
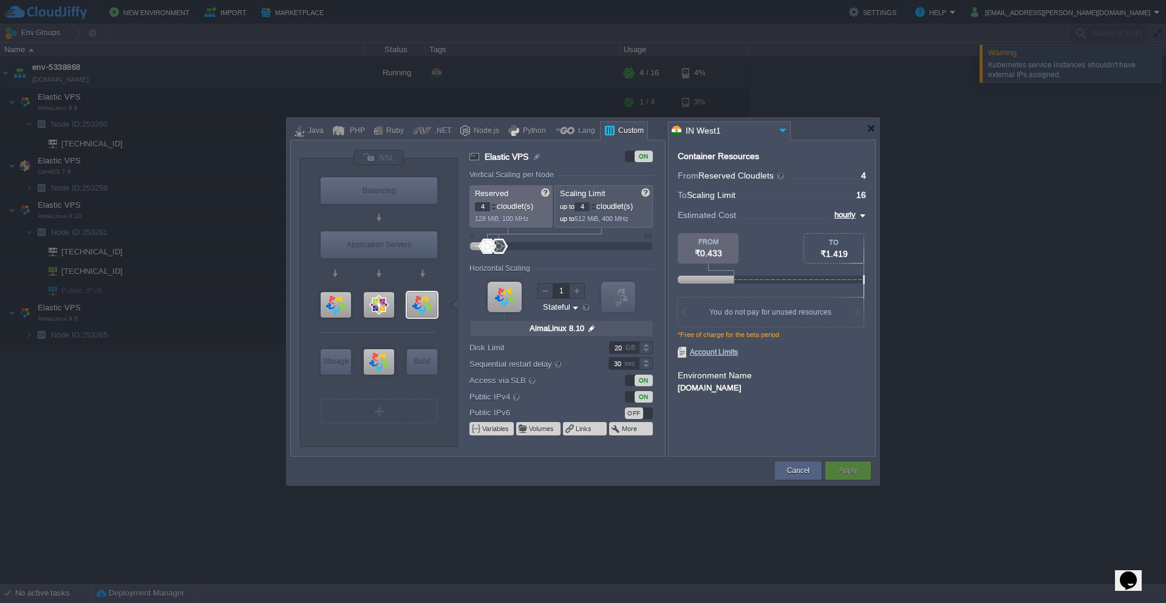
type input "5"
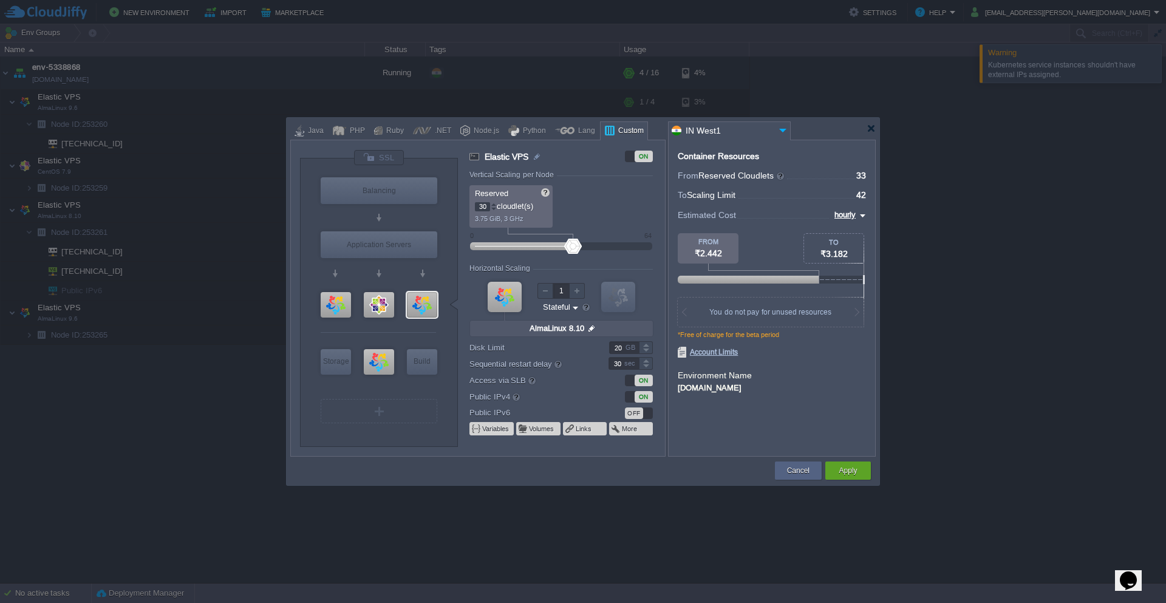
type input "32"
drag, startPoint x: 488, startPoint y: 245, endPoint x: 574, endPoint y: 244, distance: 85.6
click at [574, 244] on div at bounding box center [577, 246] width 18 height 15
click at [840, 469] on button "Apply" at bounding box center [847, 470] width 18 height 12
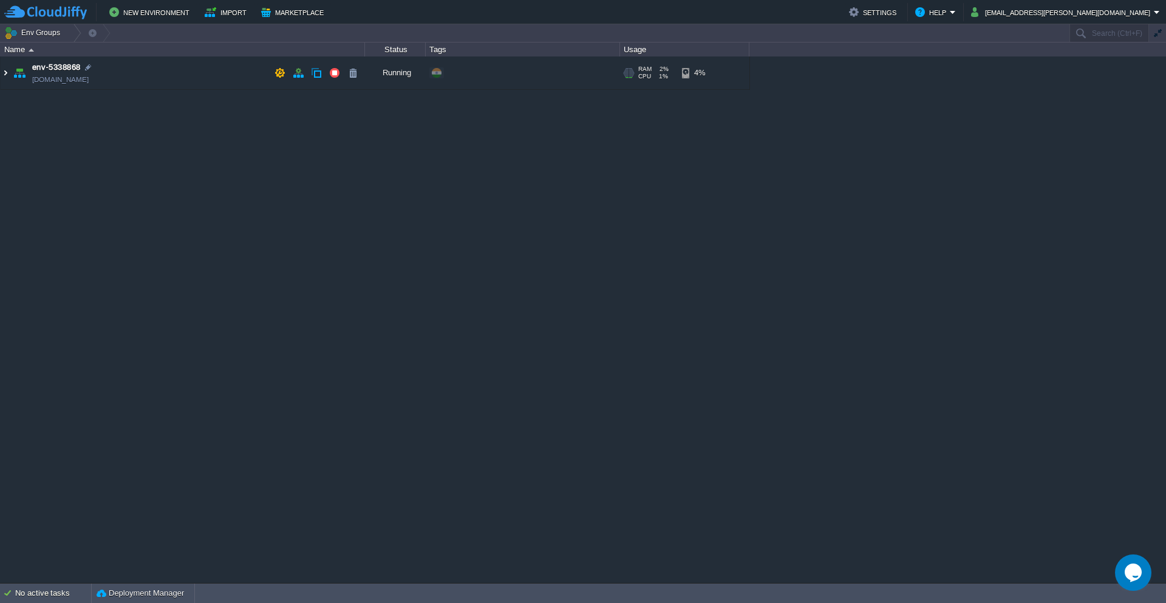
click at [8, 74] on img at bounding box center [6, 72] width 10 height 33
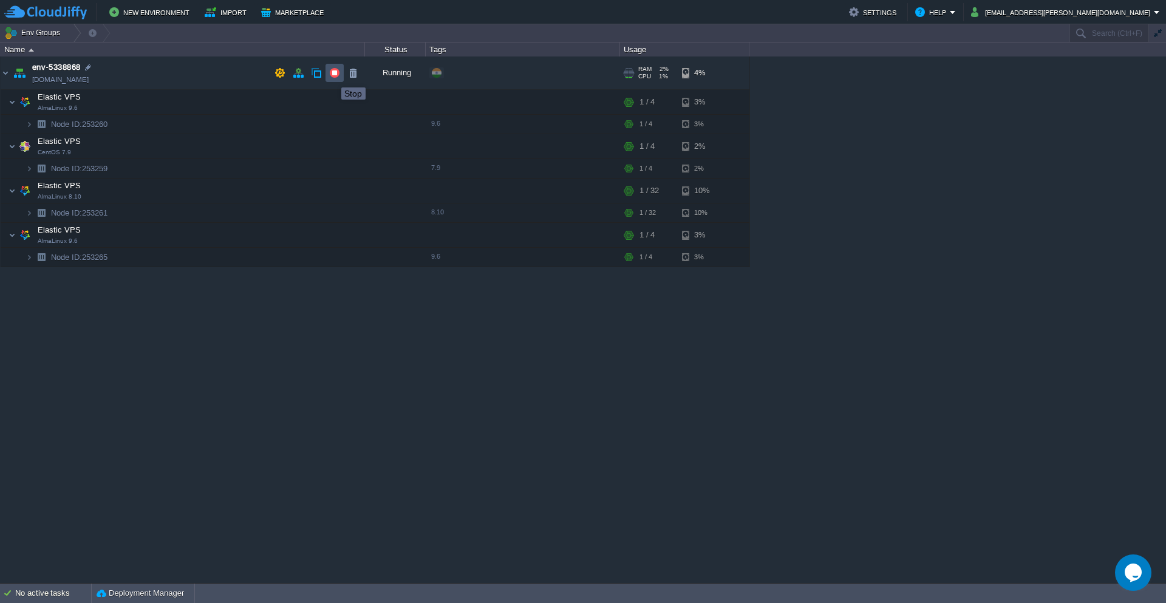
click at [332, 76] on button "button" at bounding box center [334, 72] width 11 height 11
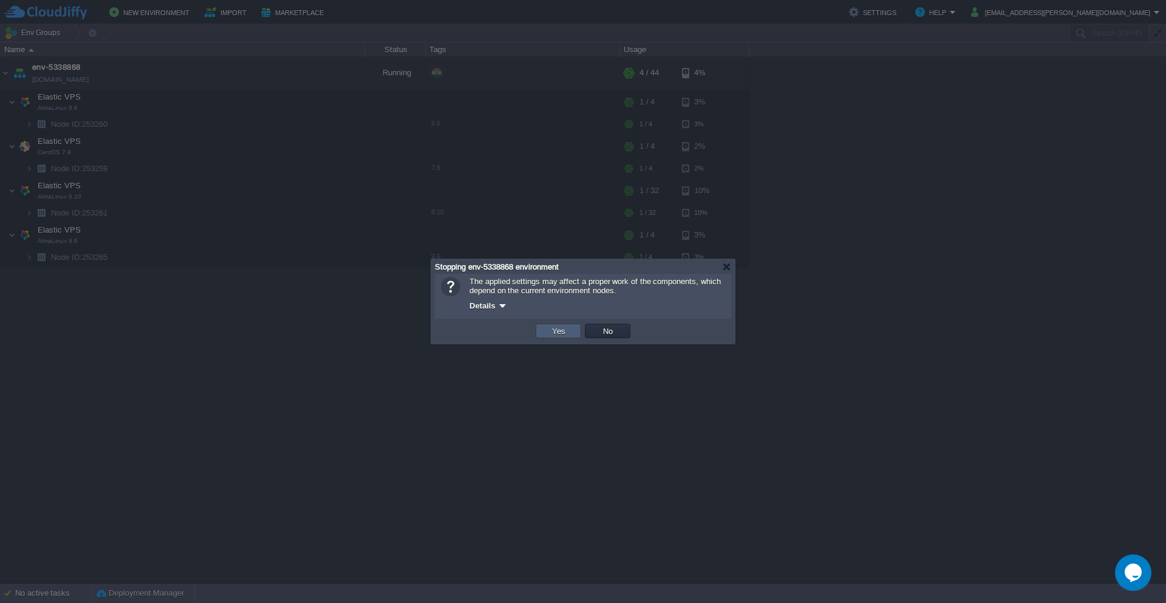
click at [546, 336] on td "Yes" at bounding box center [558, 331] width 46 height 15
